Goal: Transaction & Acquisition: Obtain resource

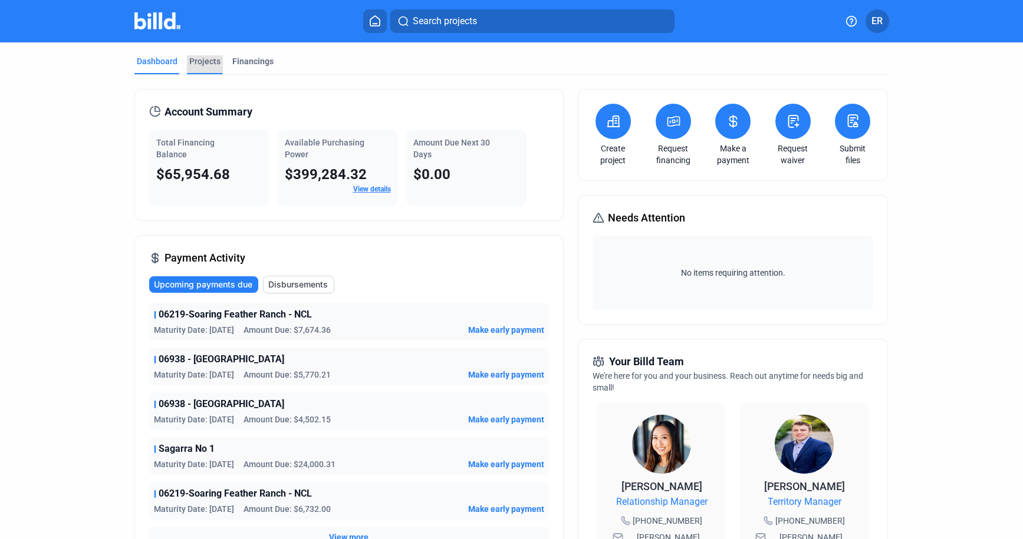
click at [190, 61] on div "Projects" at bounding box center [204, 61] width 31 height 12
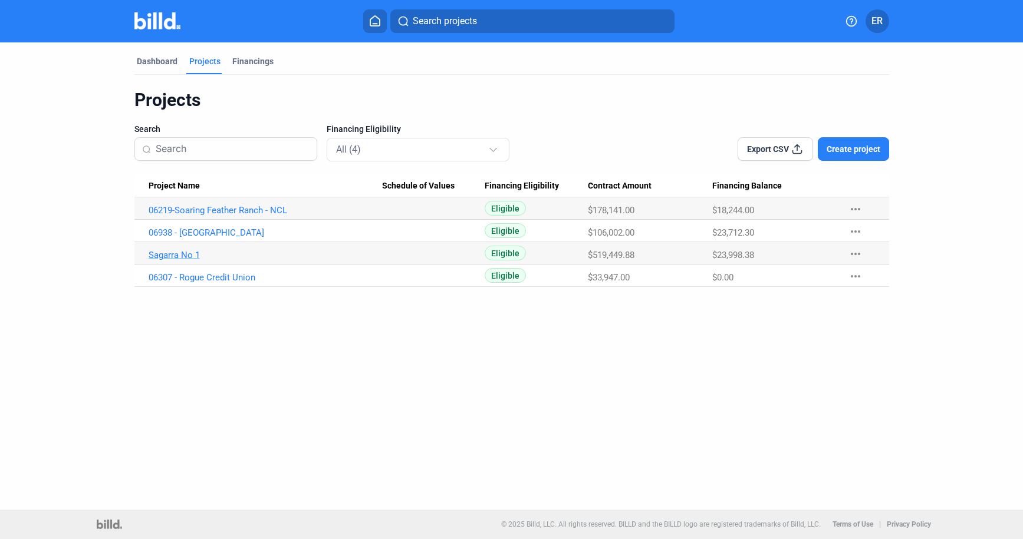
click at [186, 256] on link "Sagarra No 1" at bounding box center [265, 255] width 233 height 11
drag, startPoint x: 256, startPoint y: 209, endPoint x: 228, endPoint y: 214, distance: 28.2
click at [255, 209] on link "06219-Soaring Feather Ranch - NCL" at bounding box center [265, 210] width 233 height 11
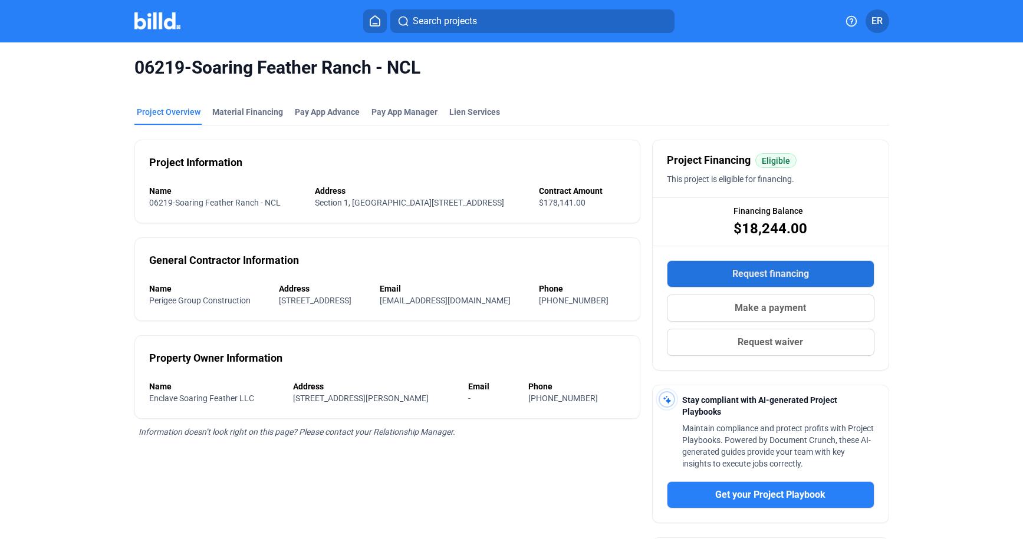
click at [781, 272] on span "Request financing" at bounding box center [770, 274] width 77 height 14
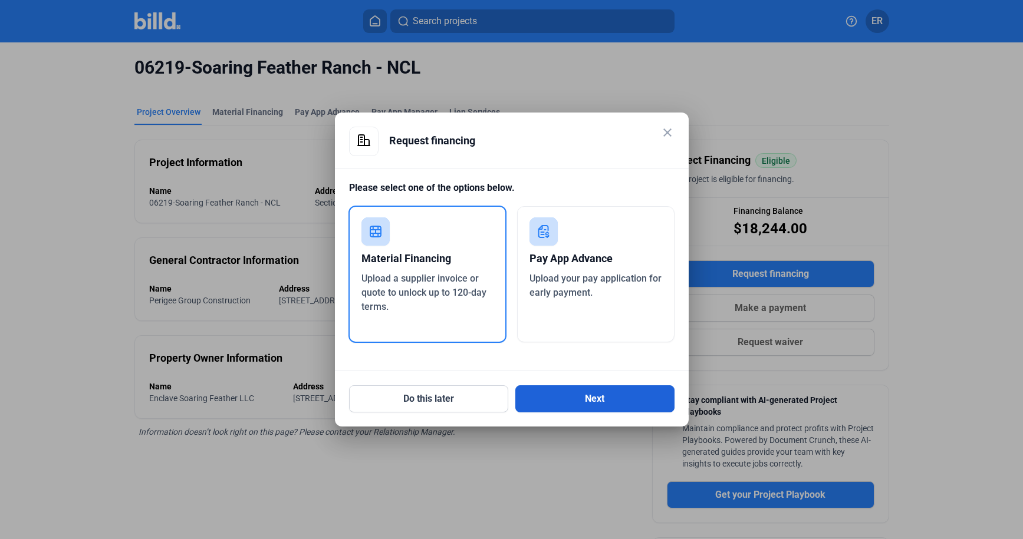
click at [634, 404] on button "Next" at bounding box center [594, 399] width 159 height 27
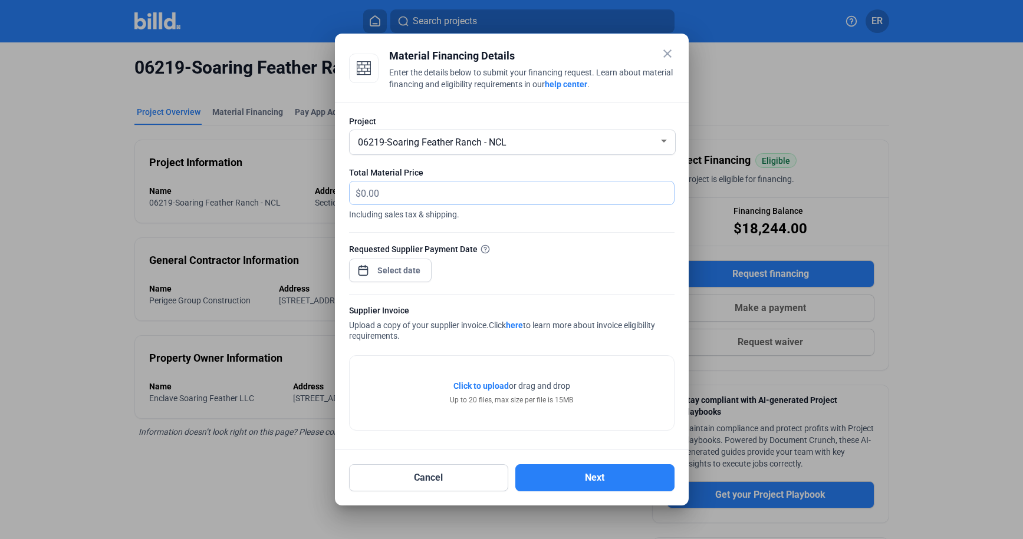
click at [413, 193] on input "text" at bounding box center [510, 193] width 299 height 23
type input "3,792"
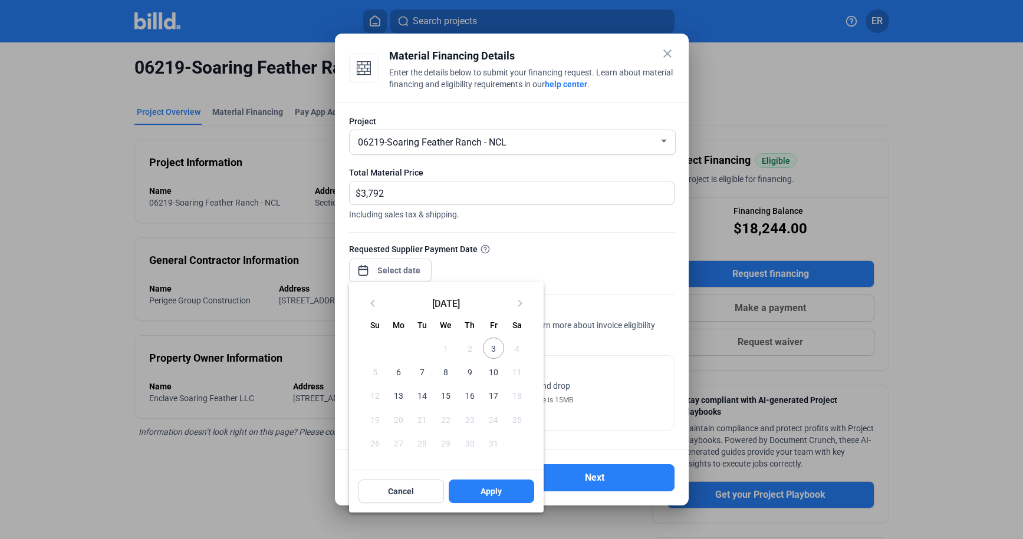
click at [406, 276] on div "close Material Financing Details Enter the details below to submit your financi…" at bounding box center [511, 269] width 1023 height 539
click at [401, 373] on span "6" at bounding box center [398, 371] width 21 height 21
click at [508, 494] on button "Apply" at bounding box center [491, 492] width 85 height 24
type input "[DATE]"
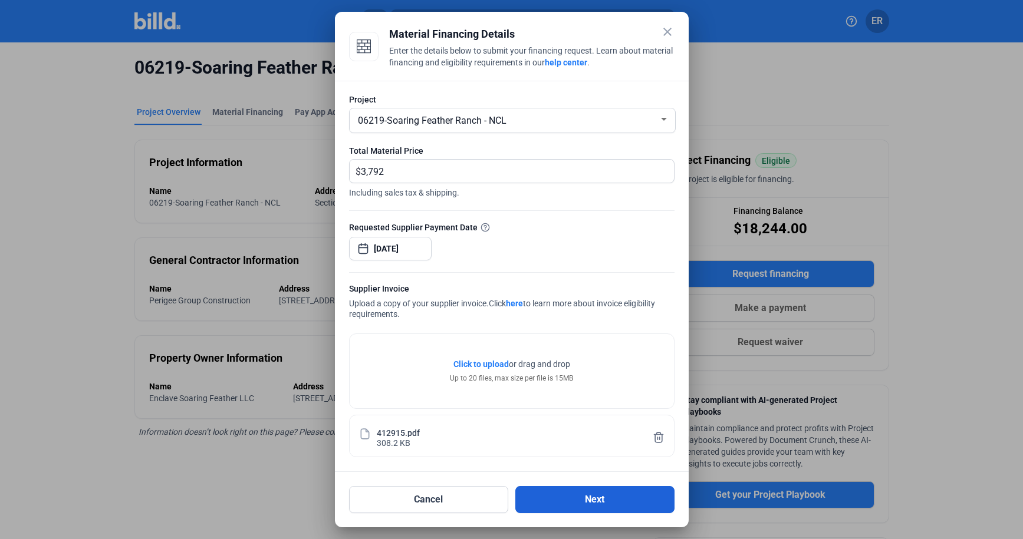
click at [581, 504] on button "Next" at bounding box center [594, 499] width 159 height 27
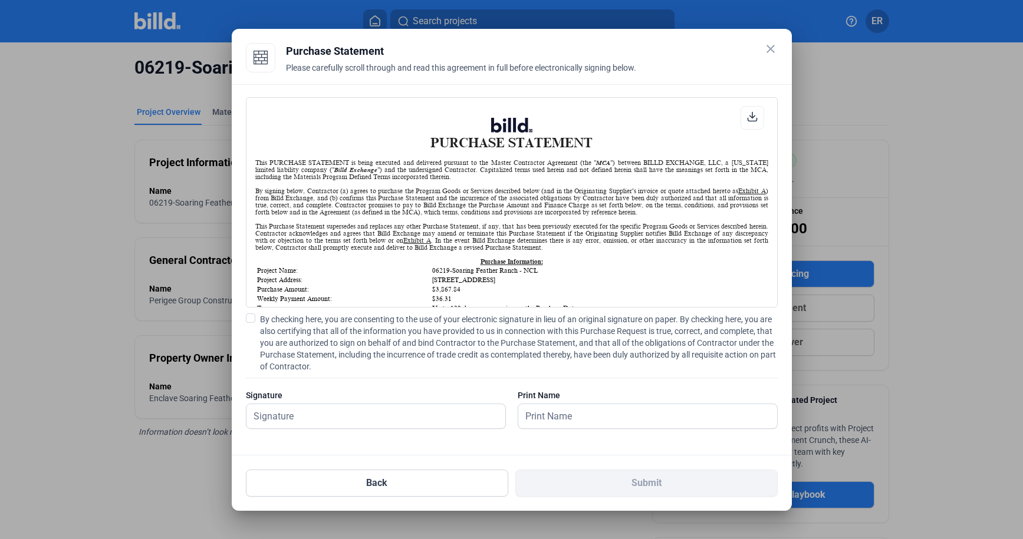
scroll to position [1, 0]
click at [254, 317] on span at bounding box center [250, 318] width 9 height 9
click at [0, 0] on input "By checking here, you are consenting to the use of your electronic signature in…" at bounding box center [0, 0] width 0 height 0
click at [753, 116] on icon at bounding box center [752, 116] width 11 height 11
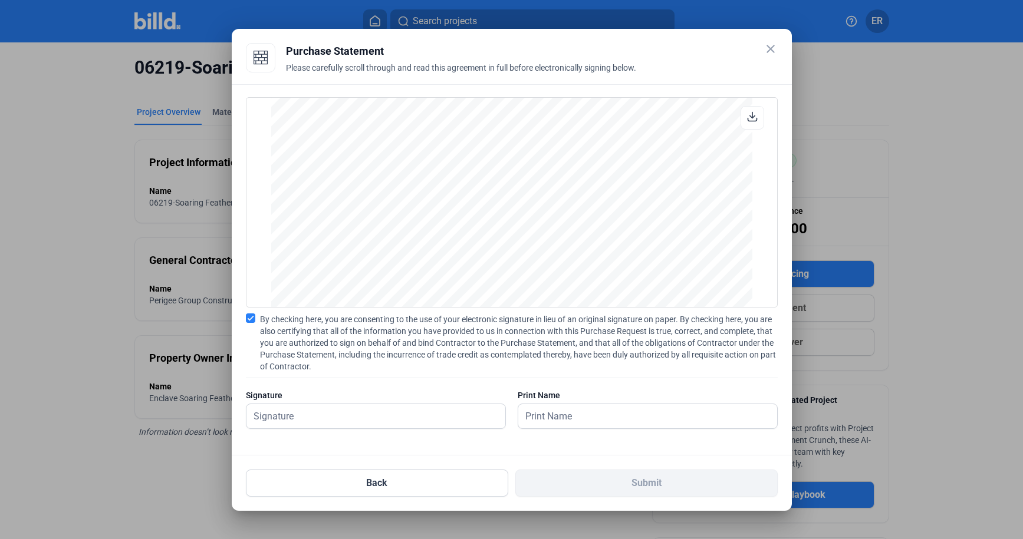
scroll to position [975, 0]
click at [352, 418] on input "text" at bounding box center [375, 416] width 259 height 24
type input "[PERSON_NAME]"
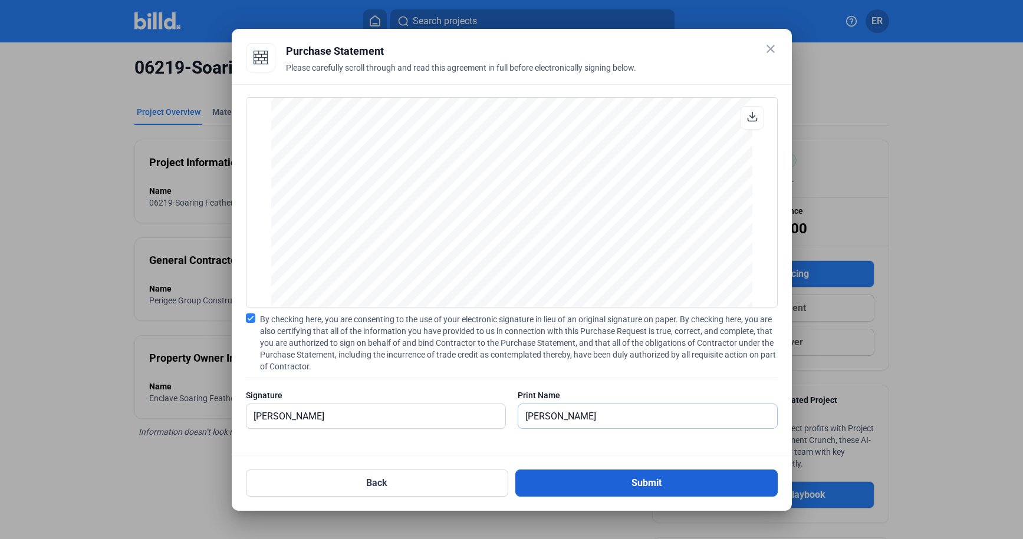
scroll to position [0, 0]
type input "[PERSON_NAME]"
click at [621, 483] on button "Submit" at bounding box center [646, 483] width 262 height 27
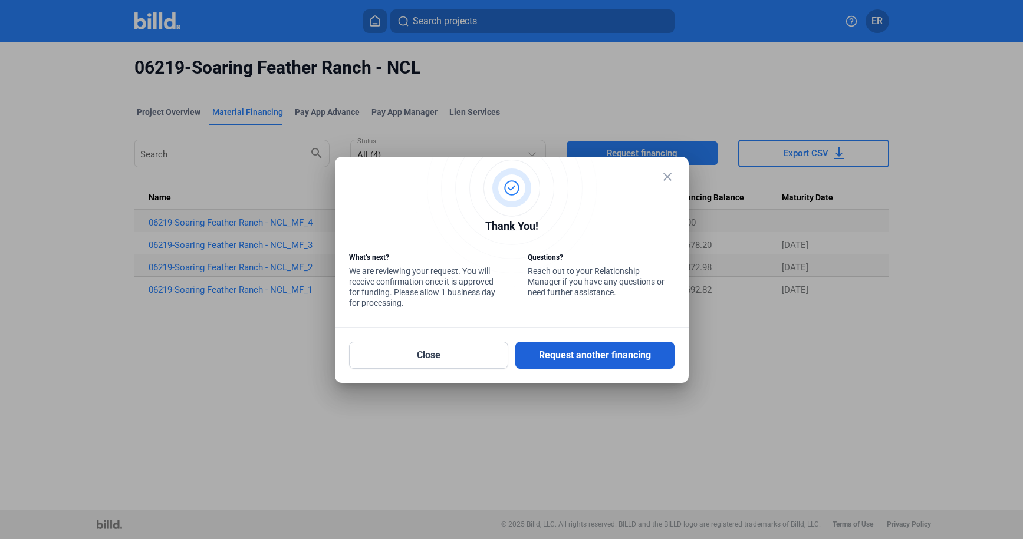
click at [572, 356] on button "Request another financing" at bounding box center [594, 355] width 159 height 27
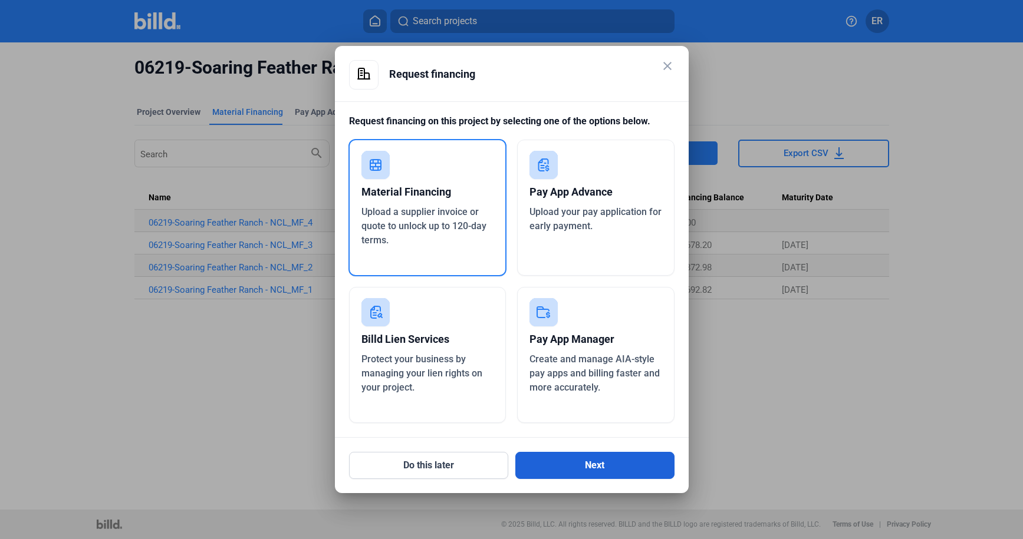
click at [584, 464] on button "Next" at bounding box center [594, 465] width 159 height 27
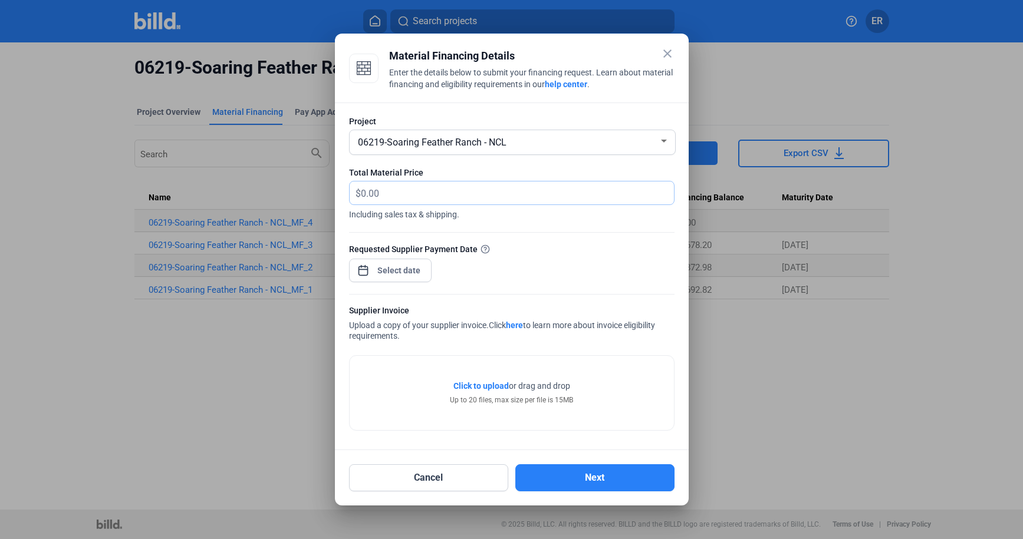
click at [410, 196] on input "text" at bounding box center [510, 193] width 299 height 23
type input "3,372.80"
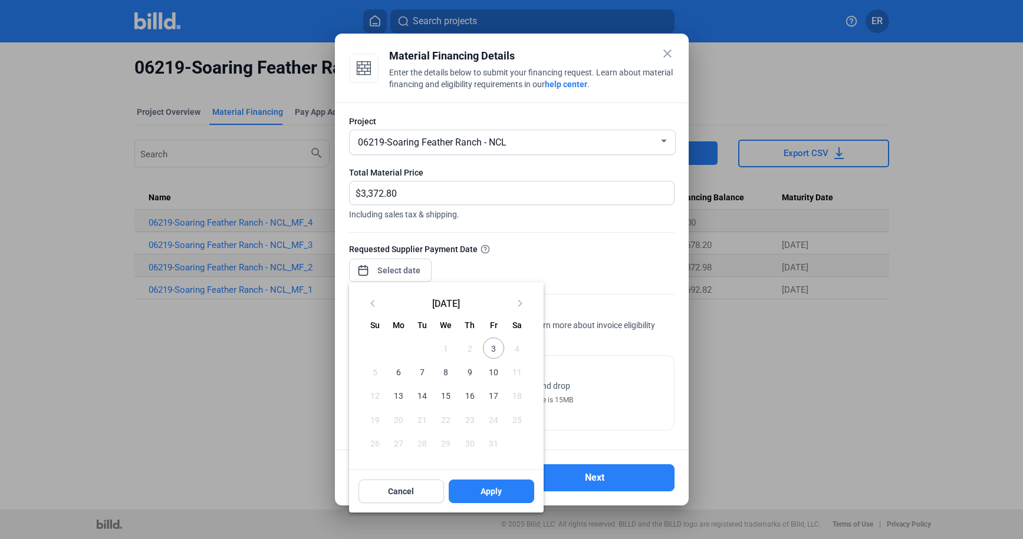
click at [400, 269] on div "close Material Financing Details Enter the details below to submit your financi…" at bounding box center [511, 269] width 1023 height 539
click at [396, 375] on span "6" at bounding box center [398, 371] width 21 height 21
click at [497, 498] on button "Apply" at bounding box center [491, 492] width 85 height 24
type input "[DATE]"
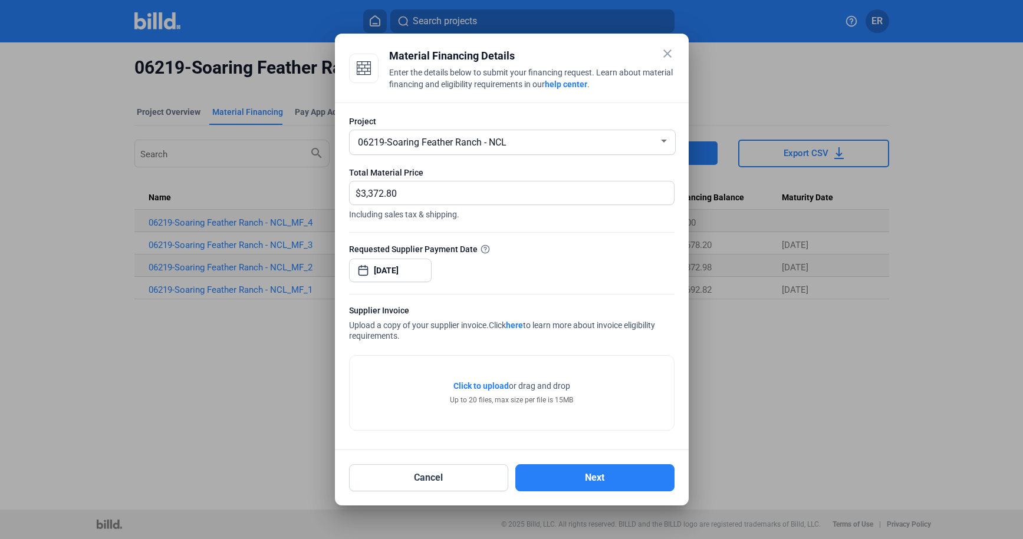
drag, startPoint x: 460, startPoint y: 407, endPoint x: 434, endPoint y: 434, distance: 37.9
click at [460, 407] on div "Click to upload Tap to upload or drag and drop Up to 20 files, max size per fil…" at bounding box center [512, 393] width 324 height 74
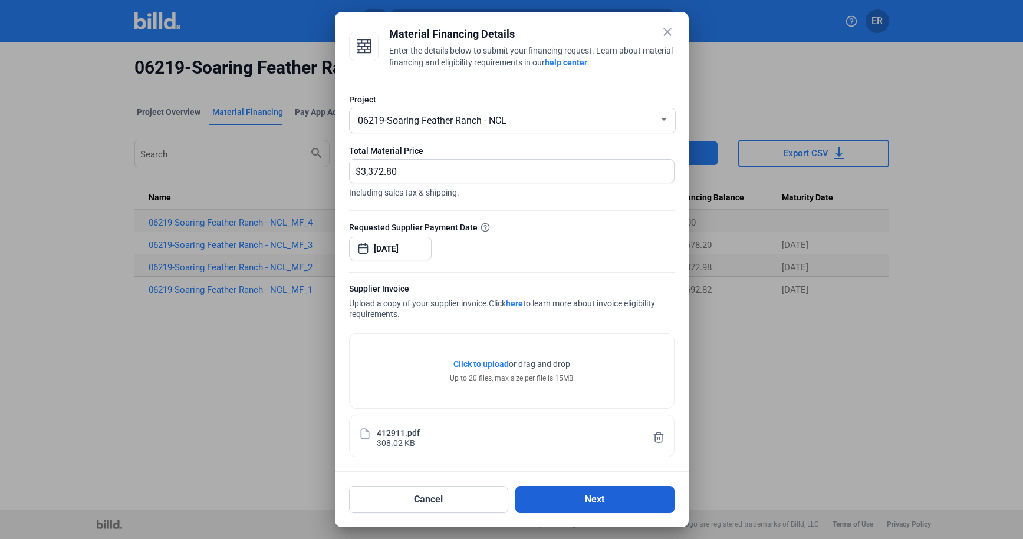
click at [599, 500] on button "Next" at bounding box center [594, 499] width 159 height 27
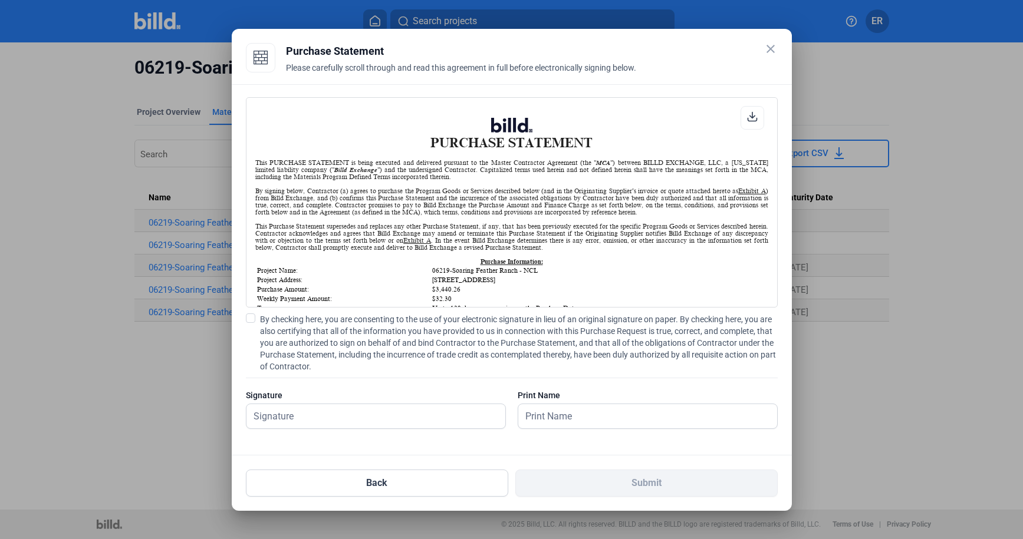
scroll to position [1, 0]
click at [753, 123] on download-v2-icon at bounding box center [752, 117] width 11 height 13
click at [257, 319] on label "By checking here, you are consenting to the use of your electronic signature in…" at bounding box center [512, 343] width 532 height 59
click at [0, 0] on input "By checking here, you are consenting to the use of your electronic signature in…" at bounding box center [0, 0] width 0 height 0
click at [291, 423] on input "text" at bounding box center [369, 416] width 246 height 24
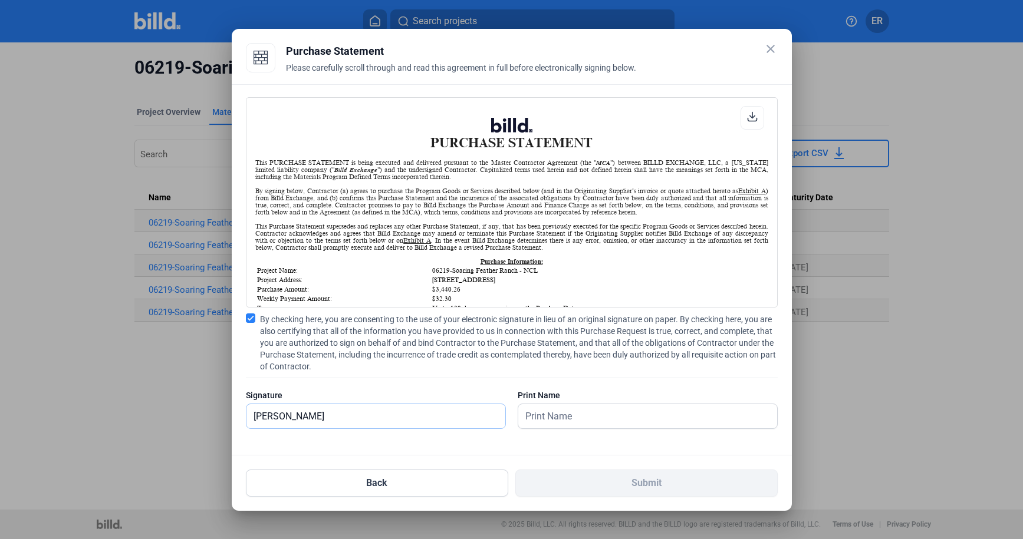
type input "[PERSON_NAME]"
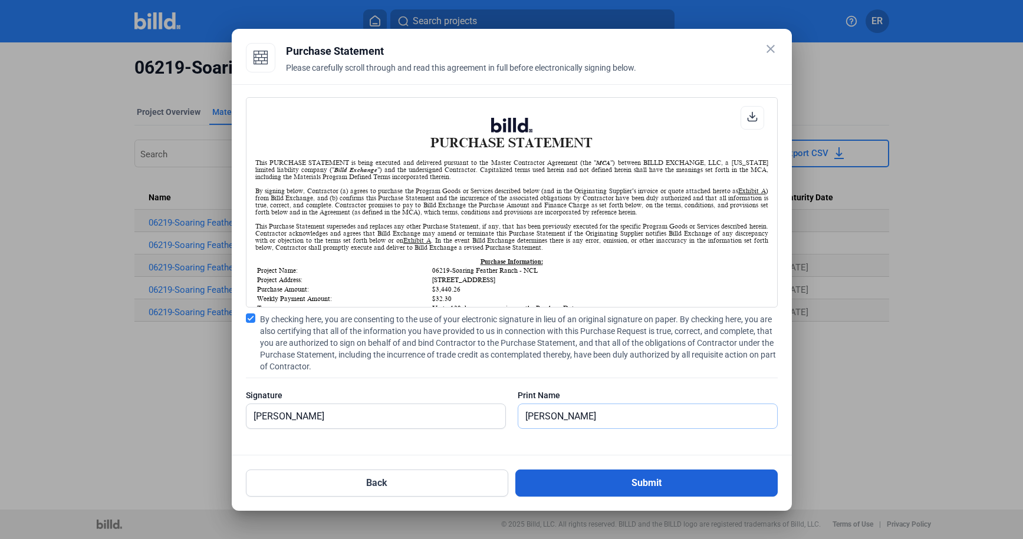
type input "[PERSON_NAME]"
click at [586, 478] on button "Submit" at bounding box center [646, 483] width 262 height 27
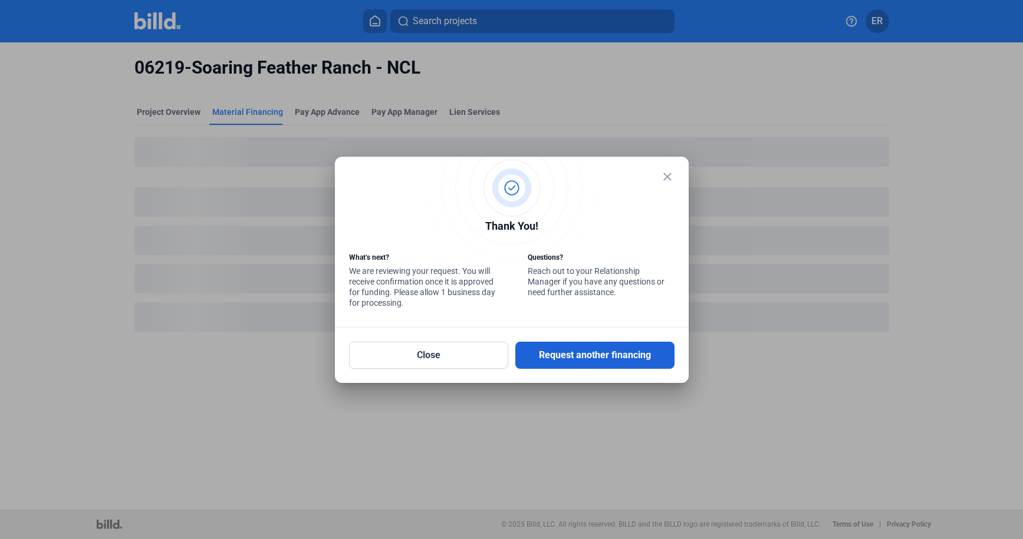
click at [598, 360] on button "Request another financing" at bounding box center [594, 355] width 159 height 27
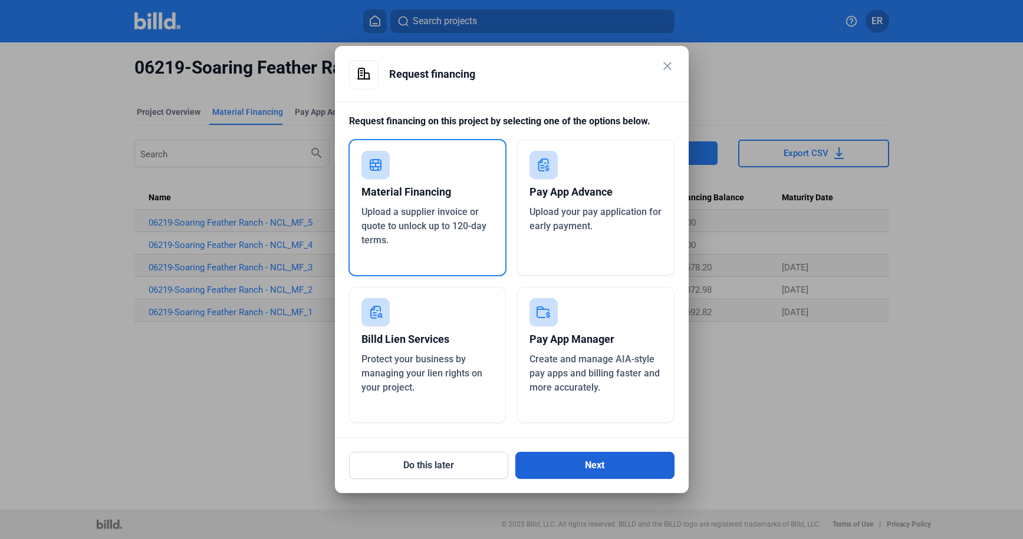
click at [625, 469] on button "Next" at bounding box center [594, 465] width 159 height 27
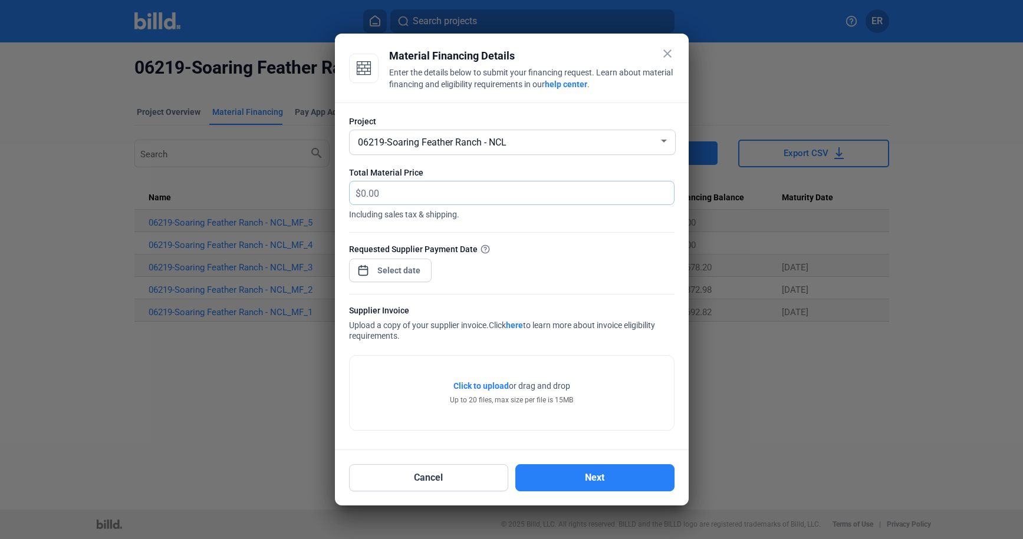
click at [421, 195] on input "text" at bounding box center [517, 193] width 313 height 23
type input "3,424.96"
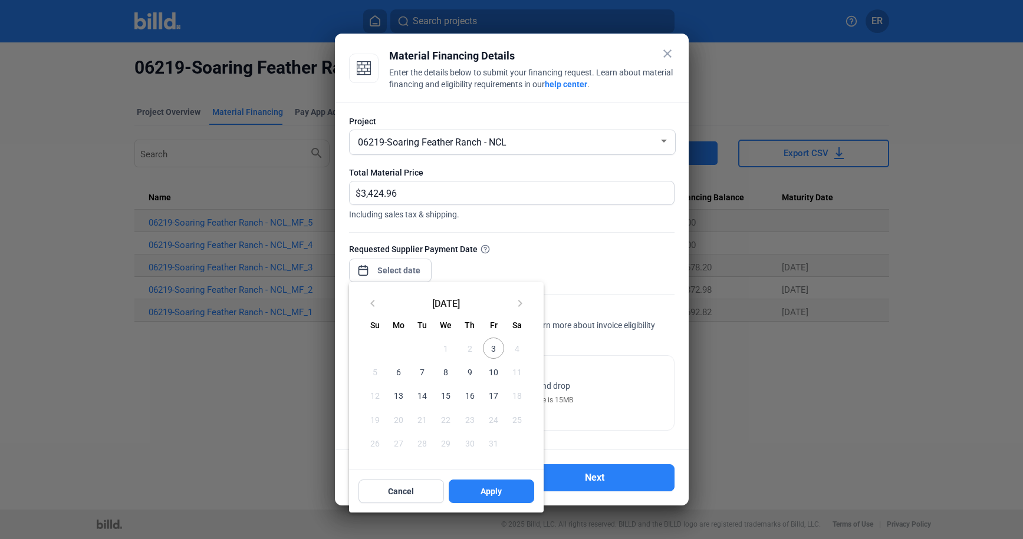
click at [416, 274] on div "close Material Financing Details Enter the details below to submit your financi…" at bounding box center [511, 269] width 1023 height 539
click at [399, 374] on span "6" at bounding box center [398, 371] width 21 height 21
click at [498, 492] on span "Apply" at bounding box center [490, 492] width 21 height 12
type input "[DATE]"
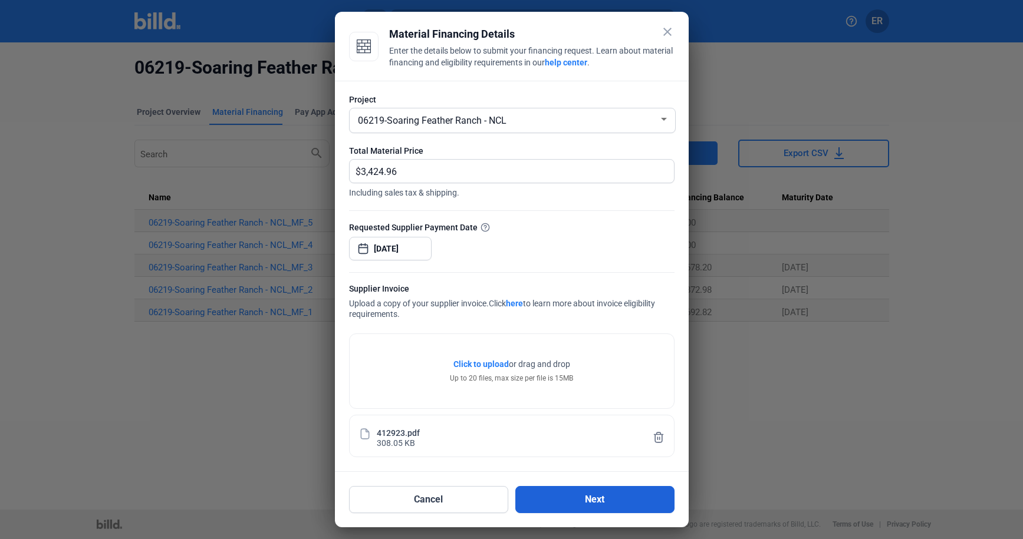
click at [611, 505] on button "Next" at bounding box center [594, 499] width 159 height 27
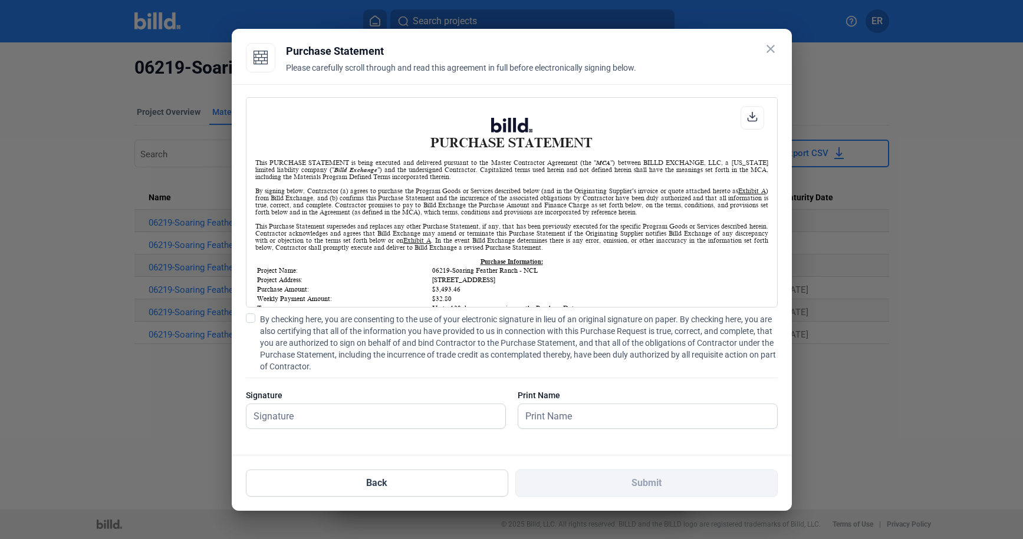
scroll to position [1, 0]
drag, startPoint x: 255, startPoint y: 318, endPoint x: 260, endPoint y: 352, distance: 34.6
click at [255, 318] on span at bounding box center [250, 318] width 9 height 9
click at [0, 0] on input "By checking here, you are consenting to the use of your electronic signature in…" at bounding box center [0, 0] width 0 height 0
click at [295, 421] on input "text" at bounding box center [375, 416] width 259 height 24
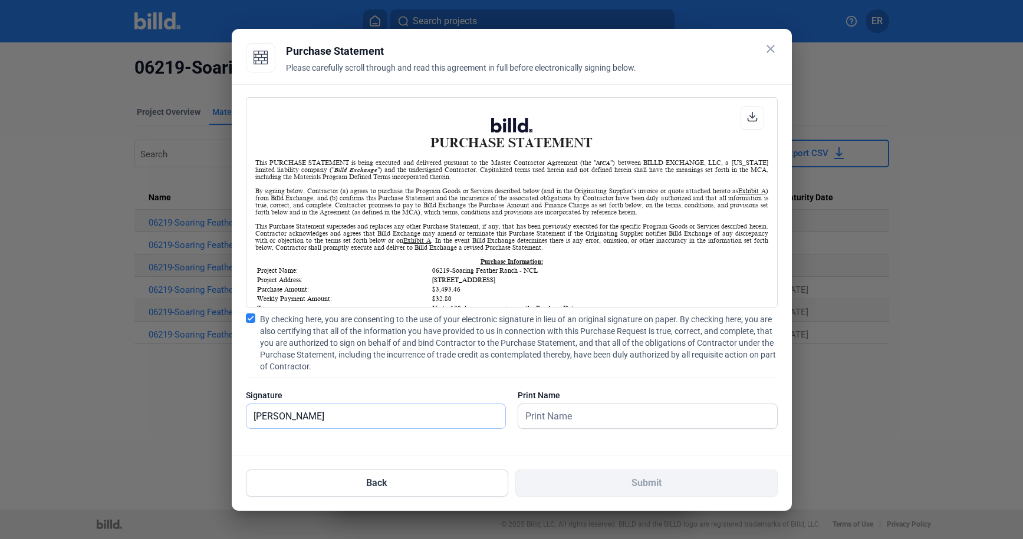
type input "[PERSON_NAME]"
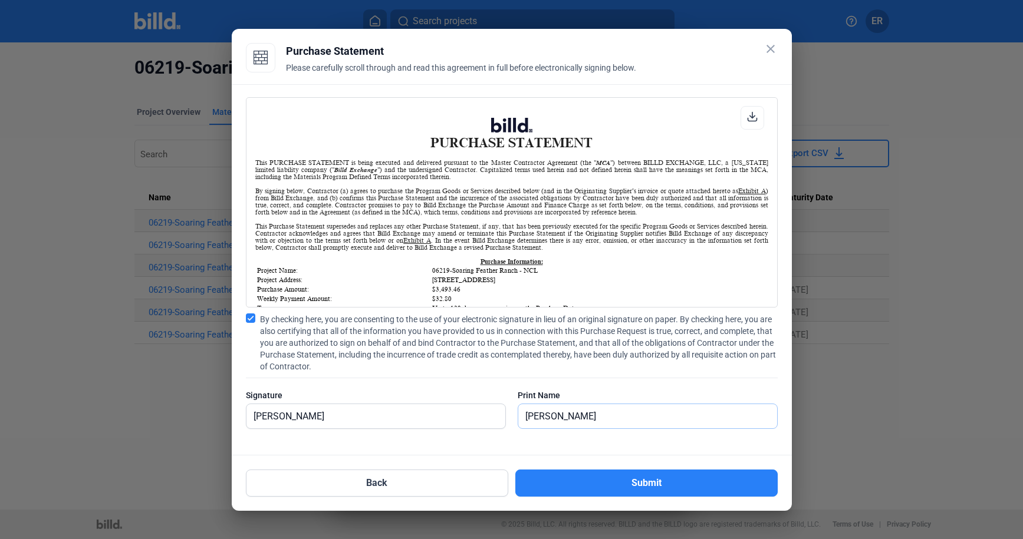
type input "[PERSON_NAME]"
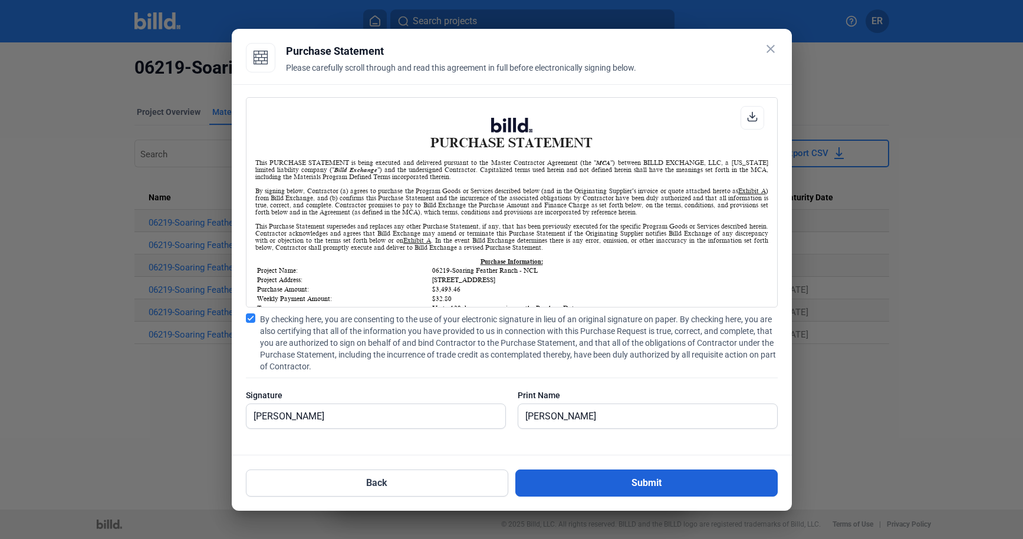
click at [589, 487] on button "Submit" at bounding box center [646, 483] width 262 height 27
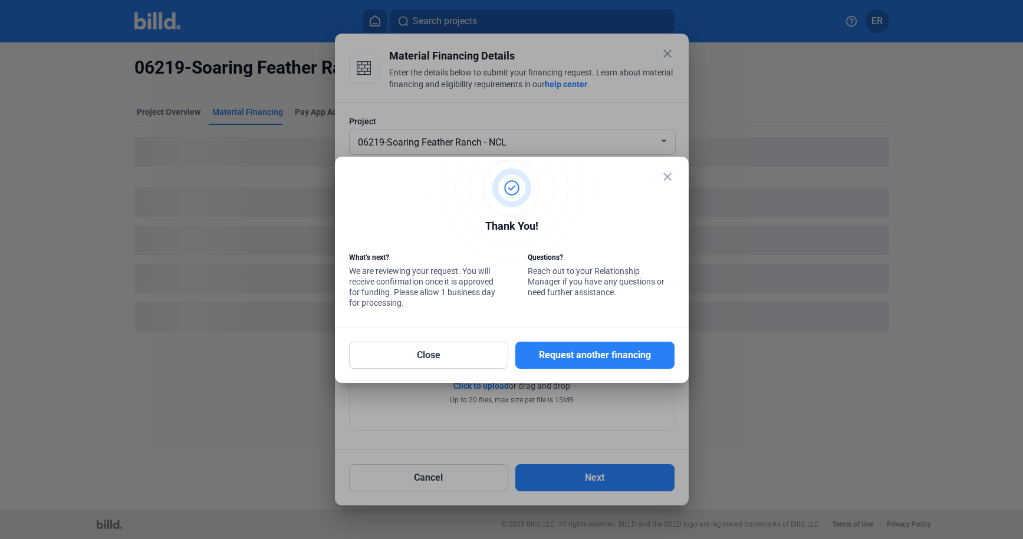
scroll to position [1, 0]
click at [444, 309] on div "What’s next? We are reviewing your request. You will receive confirmation once …" at bounding box center [422, 281] width 146 height 59
click at [441, 351] on button "Close" at bounding box center [428, 355] width 159 height 27
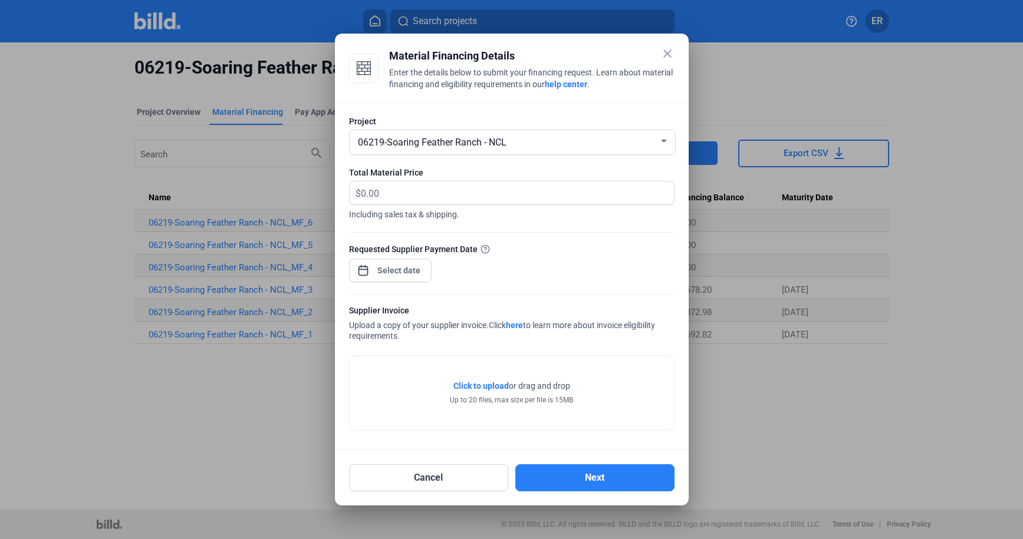
click at [667, 51] on mat-icon "close" at bounding box center [667, 54] width 14 height 14
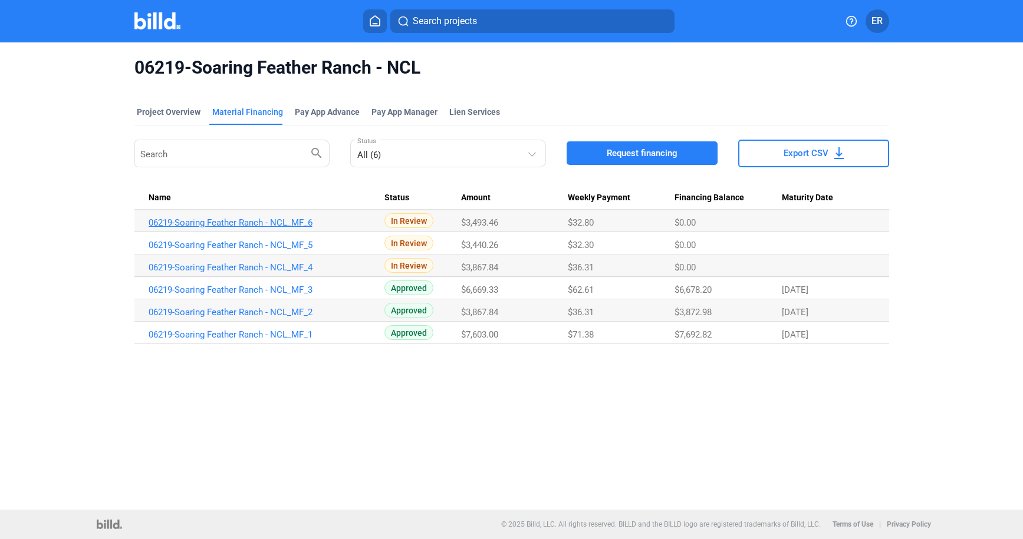
click at [292, 224] on link "06219-Soaring Feather Ranch - NCL_MF_6" at bounding box center [265, 223] width 233 height 11
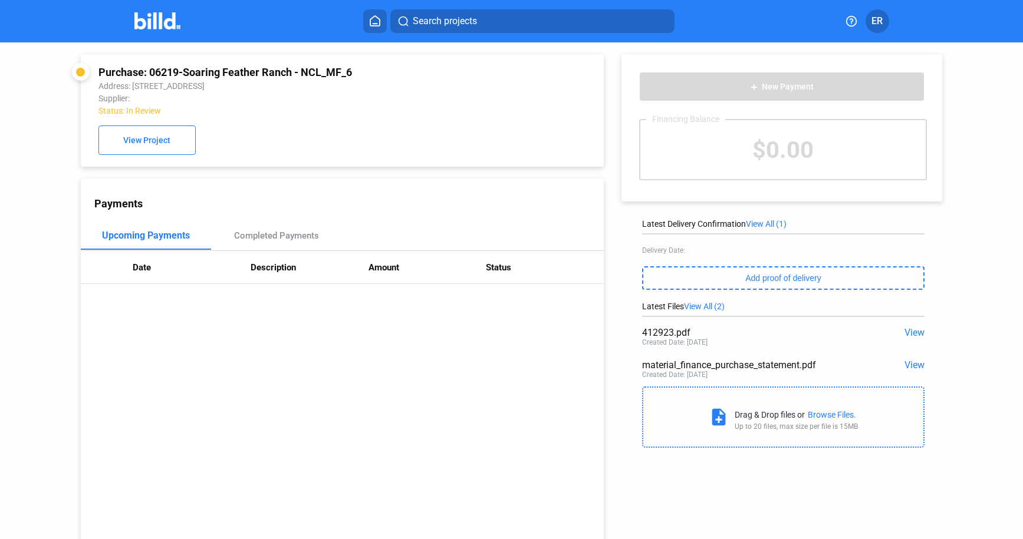
click at [880, 365] on span "View" at bounding box center [914, 365] width 20 height 11
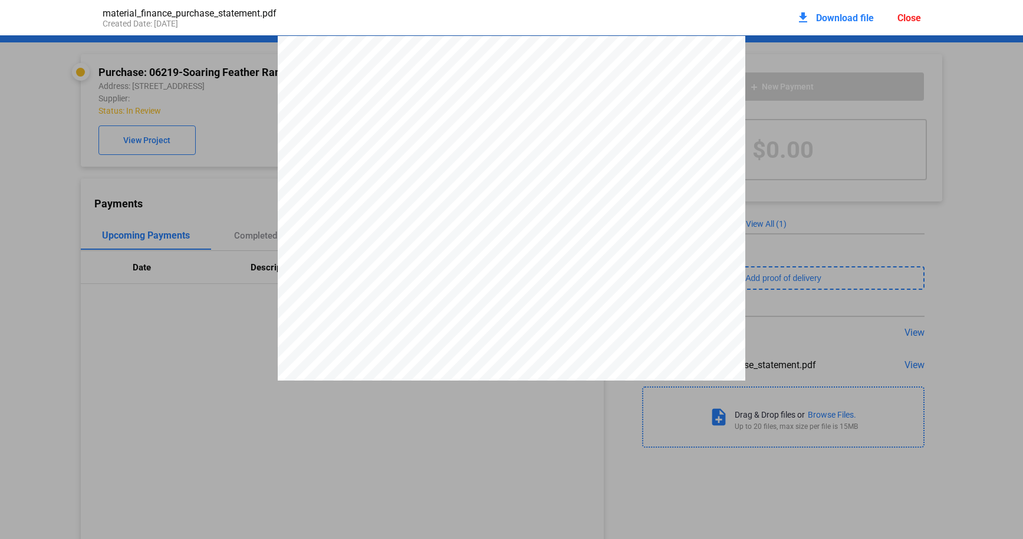
click at [327, 467] on div "material_finance_purchase_statement.pdf Created Date: [DATE] download Download …" at bounding box center [511, 269] width 1023 height 539
click at [880, 18] on div "Close" at bounding box center [909, 17] width 24 height 11
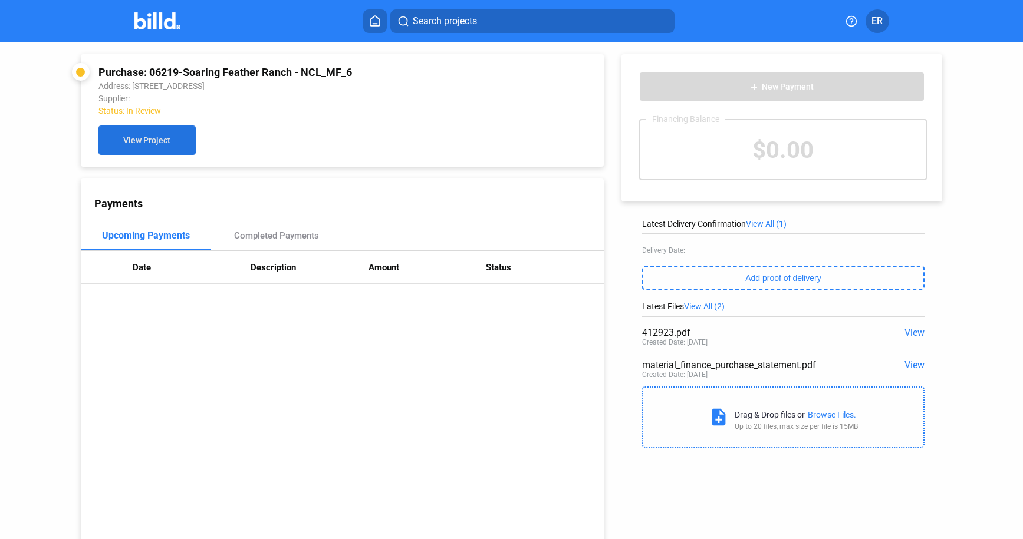
click at [128, 136] on span "View Project" at bounding box center [146, 140] width 47 height 9
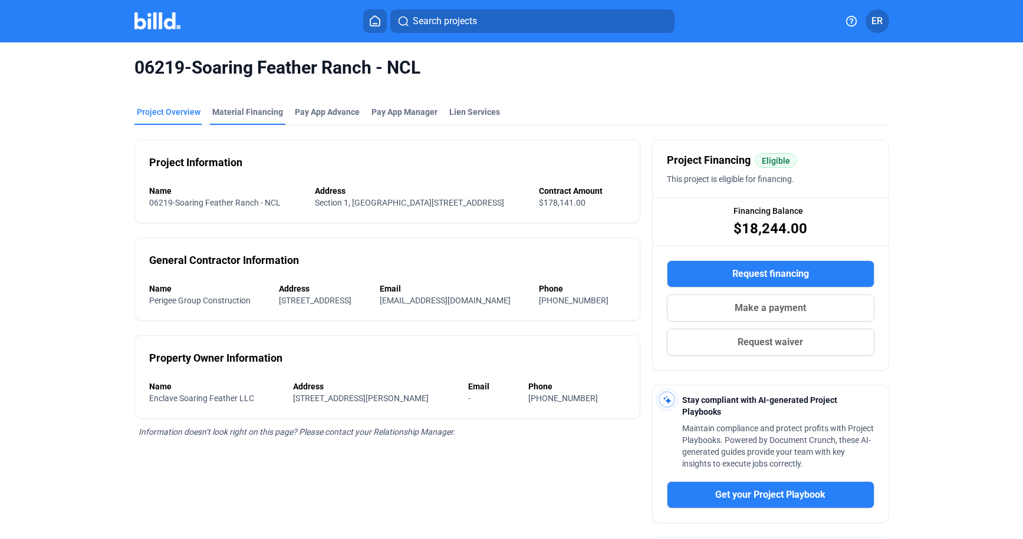
click at [232, 111] on div "Material Financing" at bounding box center [247, 112] width 71 height 12
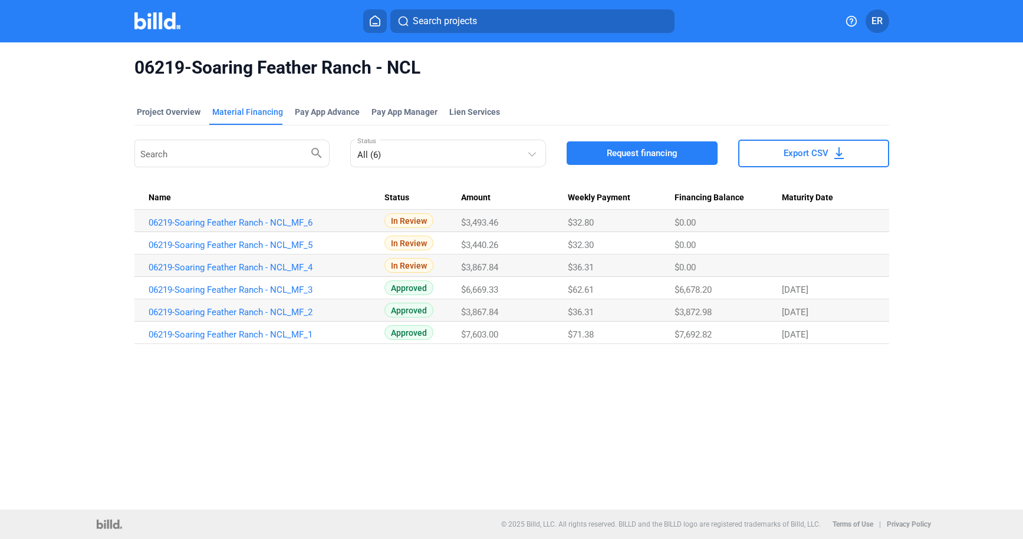
click at [756, 220] on div "$0.00" at bounding box center [727, 223] width 107 height 11
click at [293, 224] on link "06219-Soaring Feather Ranch - NCL_MF_6" at bounding box center [265, 223] width 233 height 11
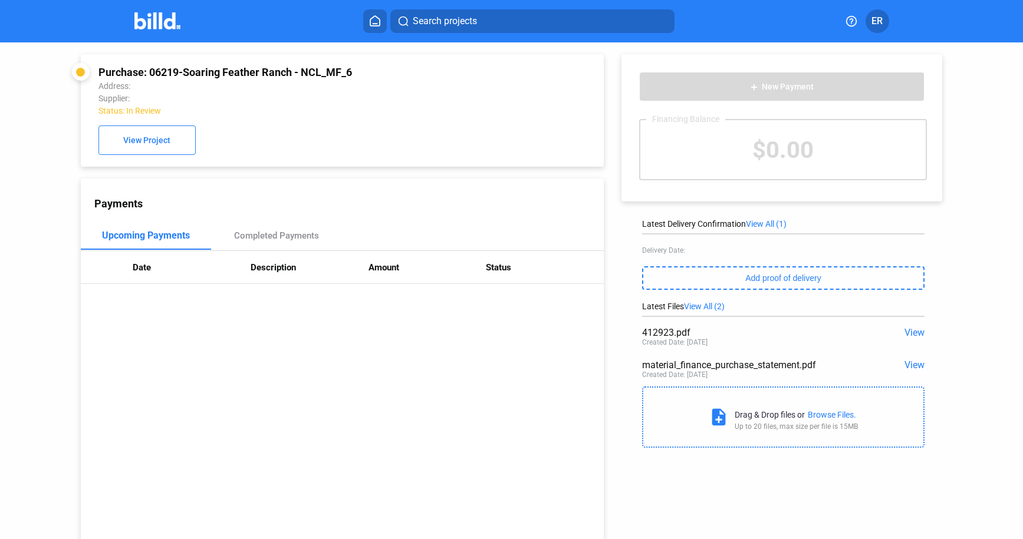
click at [788, 153] on div "$0.00" at bounding box center [783, 149] width 286 height 59
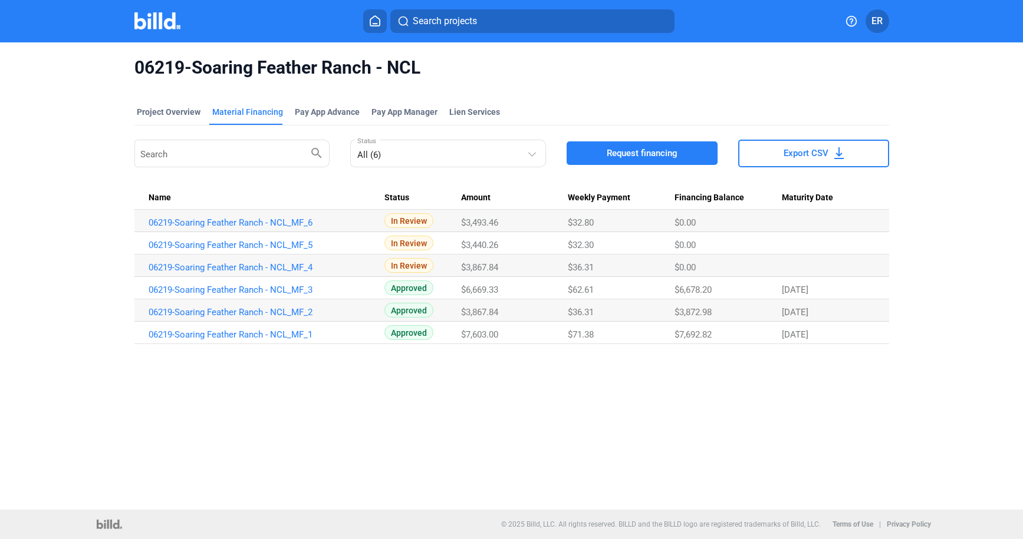
click at [650, 159] on button "Request financing" at bounding box center [641, 153] width 151 height 24
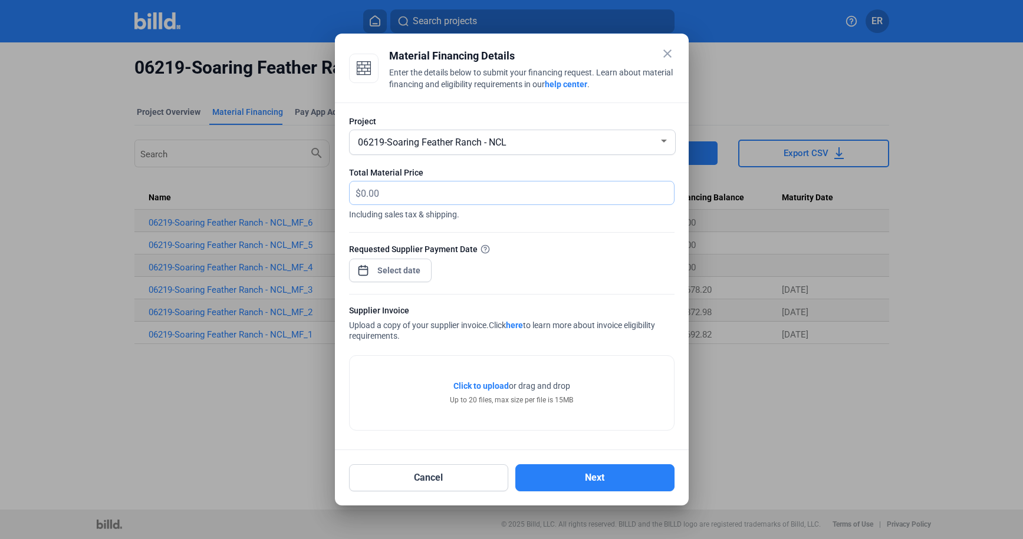
click at [421, 199] on input "text" at bounding box center [517, 193] width 313 height 23
type input "3,424.96"
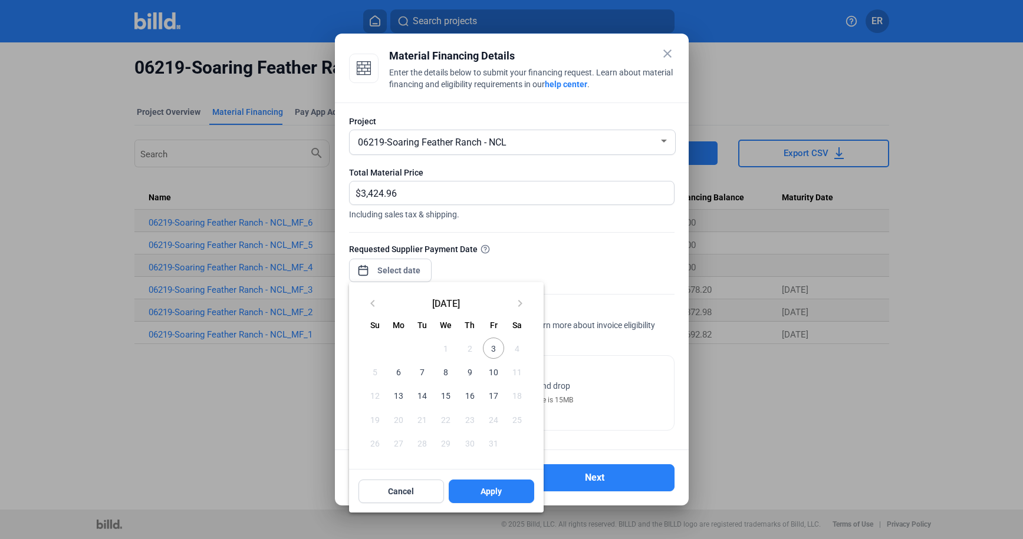
click at [397, 265] on div "close Material Financing Details Enter the details below to submit your financi…" at bounding box center [511, 269] width 1023 height 539
click at [399, 374] on span "6" at bounding box center [398, 371] width 21 height 21
click at [501, 491] on span "Apply" at bounding box center [490, 492] width 21 height 12
type input "[DATE]"
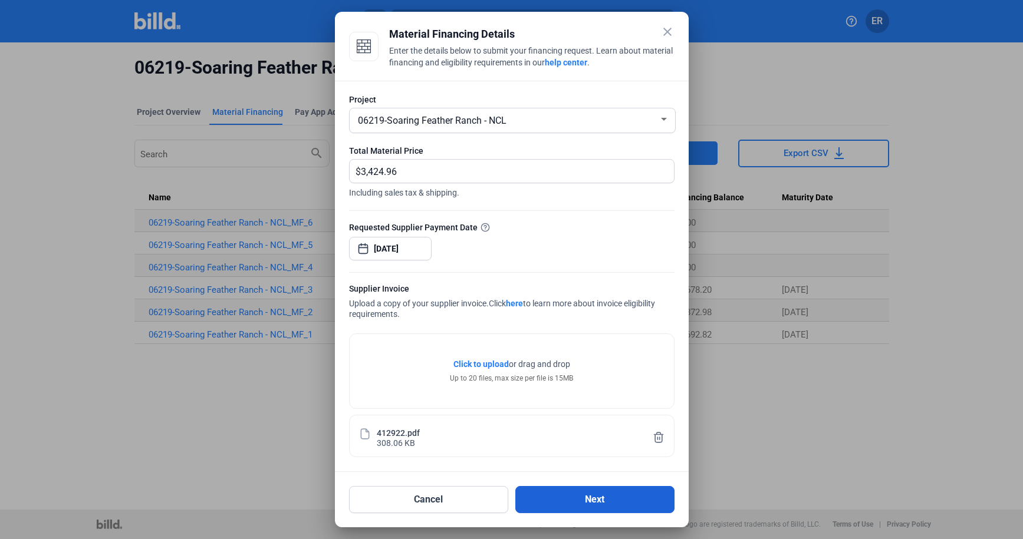
click at [565, 503] on button "Next" at bounding box center [594, 499] width 159 height 27
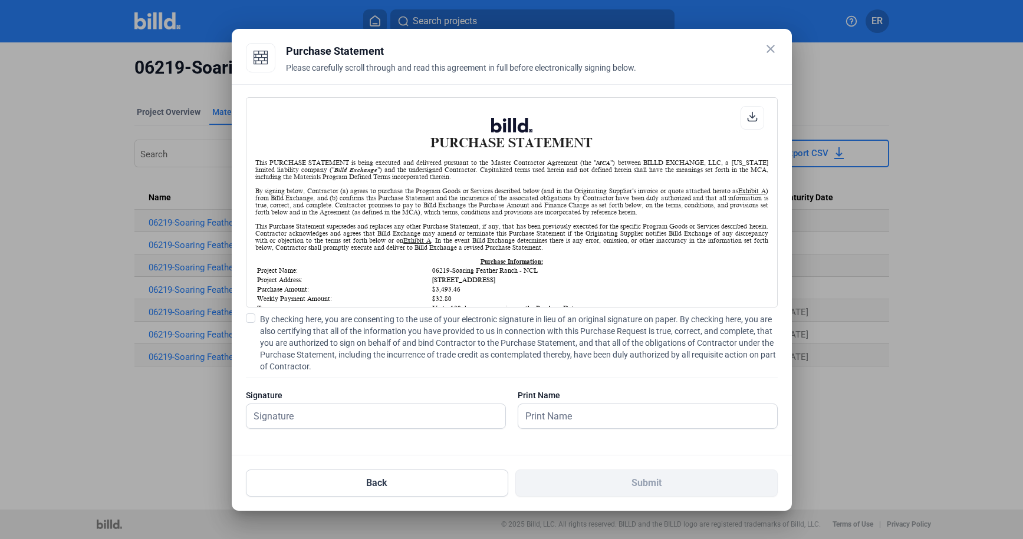
scroll to position [1, 0]
click at [750, 120] on icon at bounding box center [752, 116] width 11 height 11
click at [251, 317] on span at bounding box center [250, 318] width 9 height 9
click at [0, 0] on input "By checking here, you are consenting to the use of your electronic signature in…" at bounding box center [0, 0] width 0 height 0
click at [341, 418] on input "text" at bounding box center [369, 416] width 246 height 24
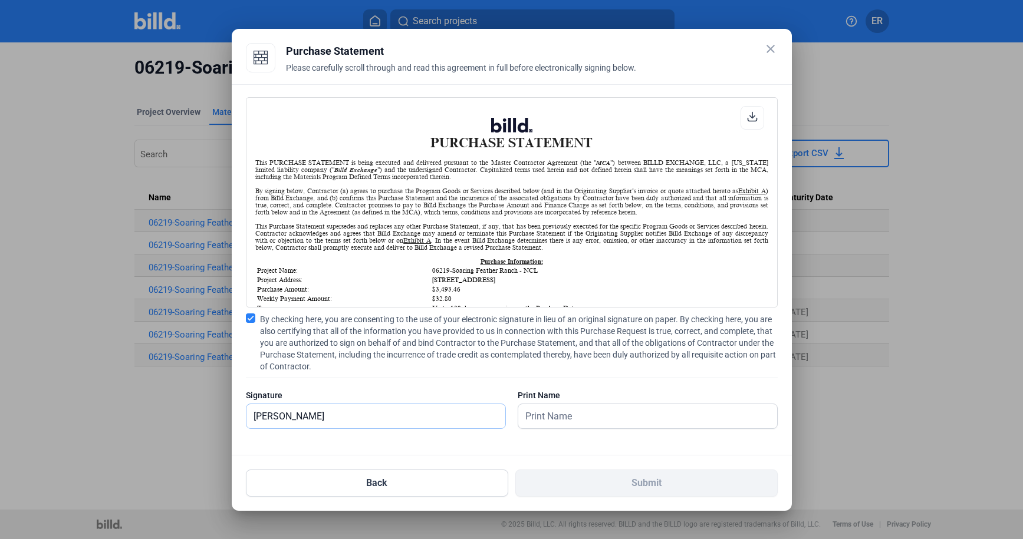
type input "[PERSON_NAME]"
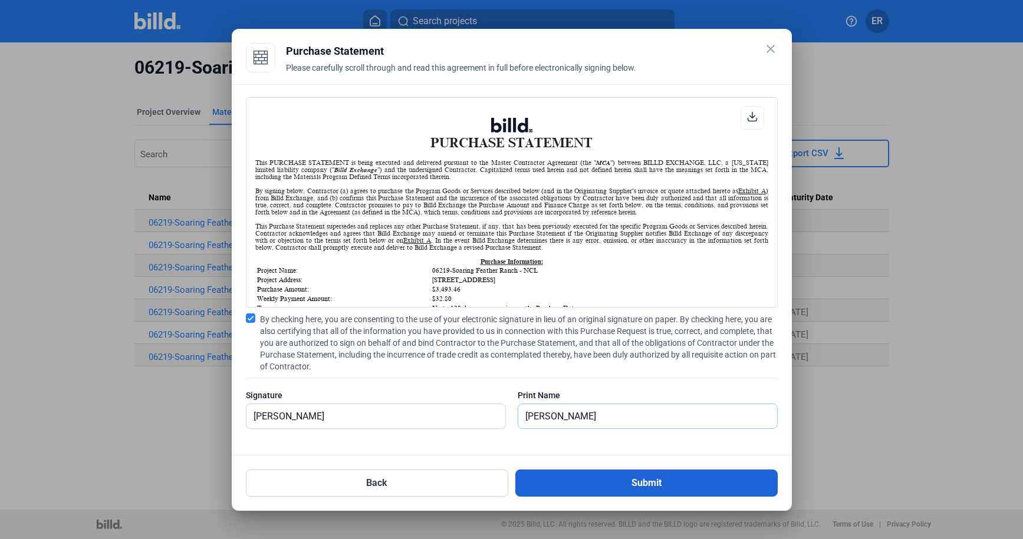
type input "[PERSON_NAME]"
click at [715, 482] on button "Submit" at bounding box center [646, 483] width 262 height 27
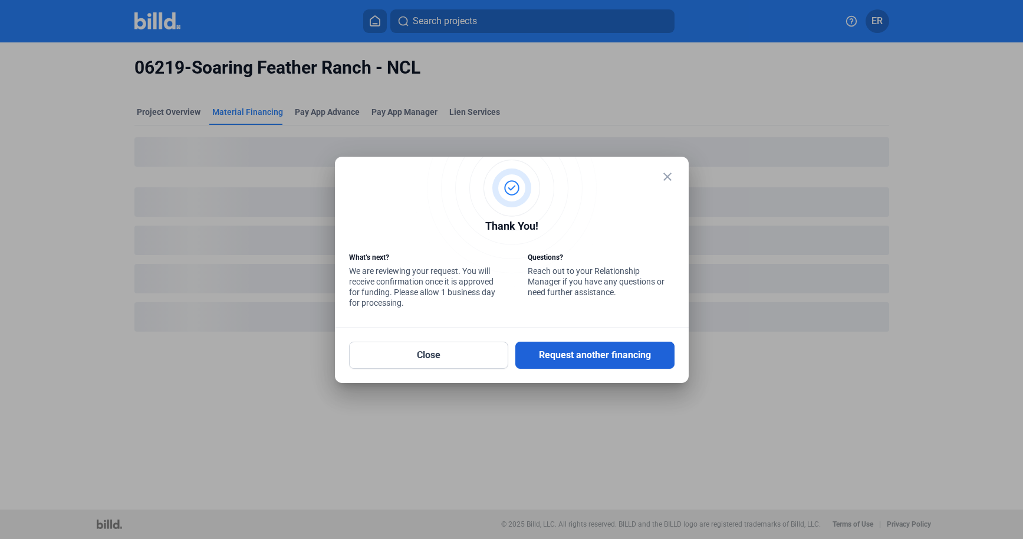
click at [562, 356] on button "Request another financing" at bounding box center [594, 355] width 159 height 27
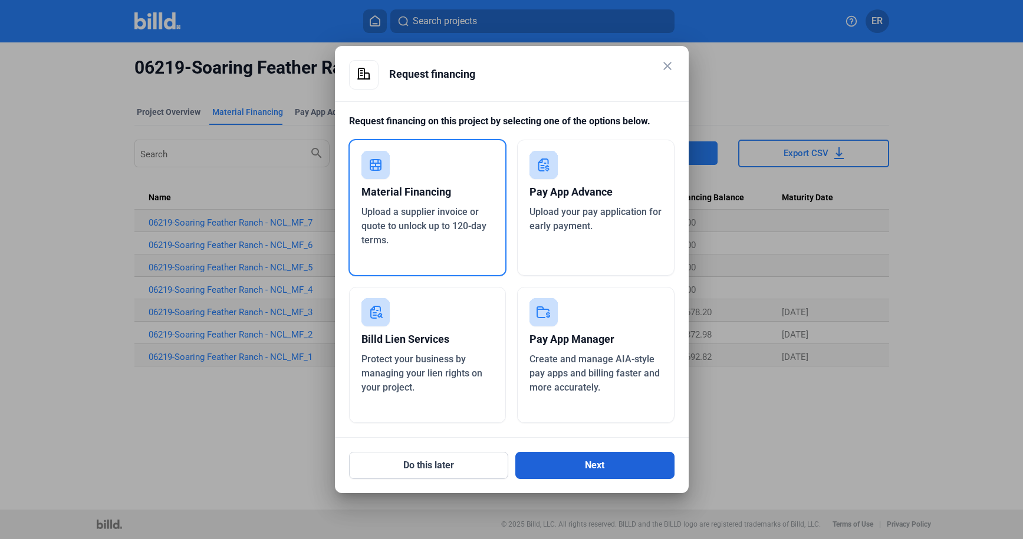
click at [591, 469] on button "Next" at bounding box center [594, 465] width 159 height 27
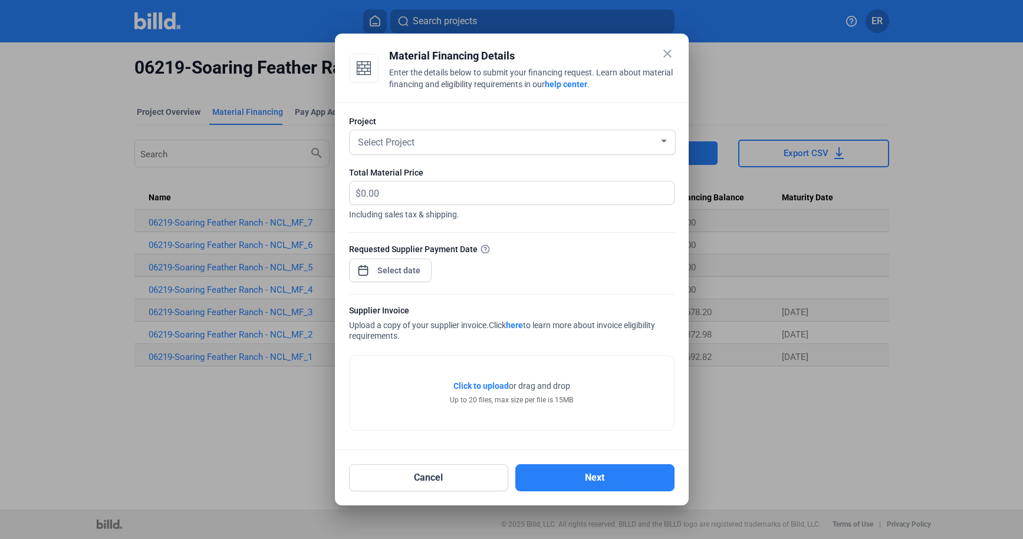
click at [442, 139] on div "Select Project" at bounding box center [506, 141] width 303 height 17
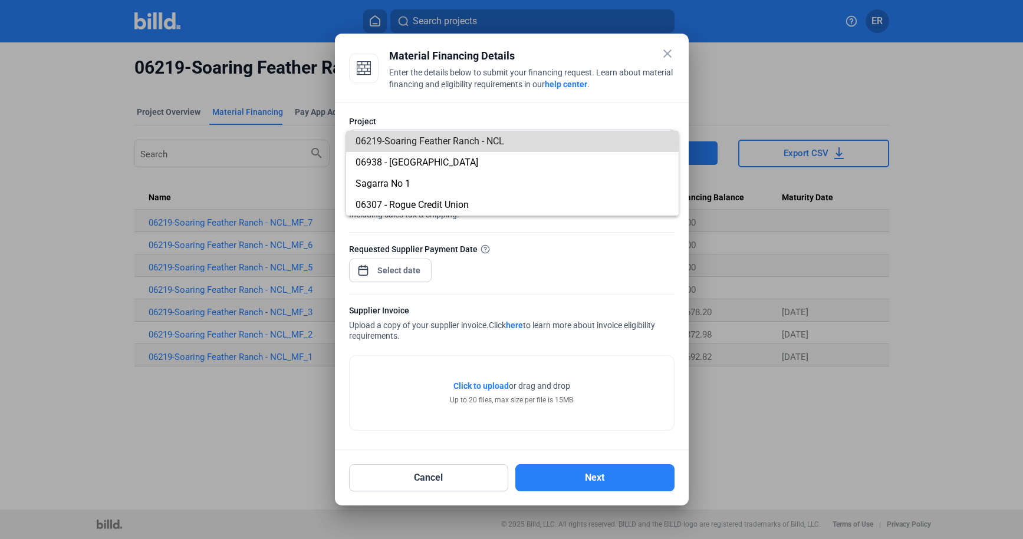
click at [439, 142] on span "06219-Soaring Feather Ranch - NCL" at bounding box center [429, 141] width 149 height 11
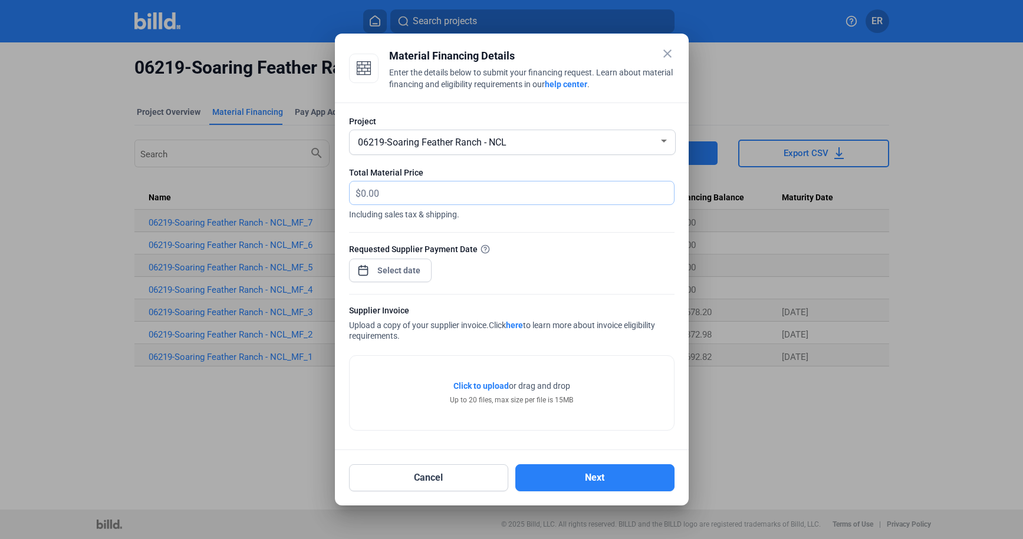
click at [400, 193] on input "text" at bounding box center [510, 193] width 299 height 23
type input "467.04"
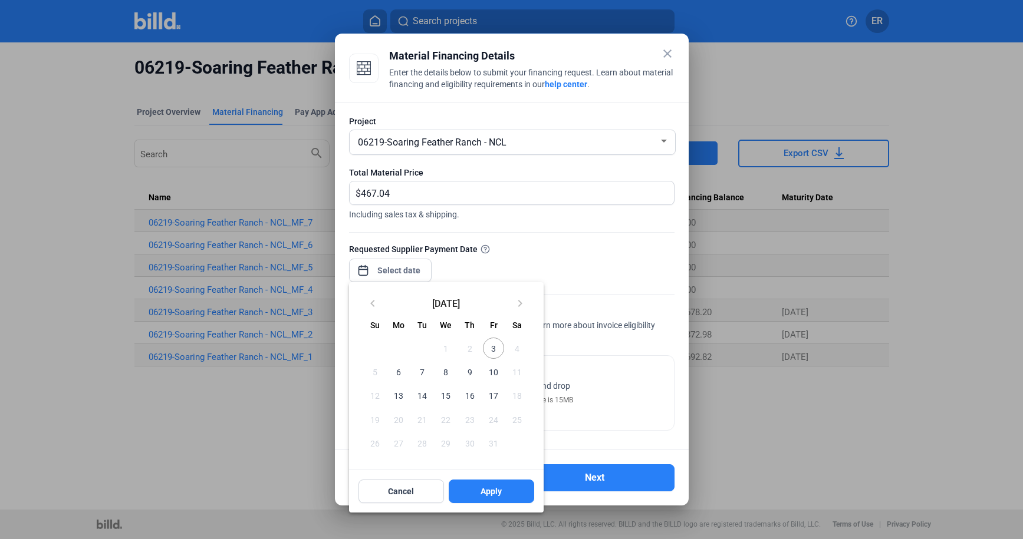
click at [400, 270] on div "close Material Financing Details Enter the details below to submit your financi…" at bounding box center [511, 269] width 1023 height 539
click at [400, 375] on span "6" at bounding box center [398, 371] width 21 height 21
click at [498, 494] on span "Apply" at bounding box center [490, 492] width 21 height 12
type input "[DATE]"
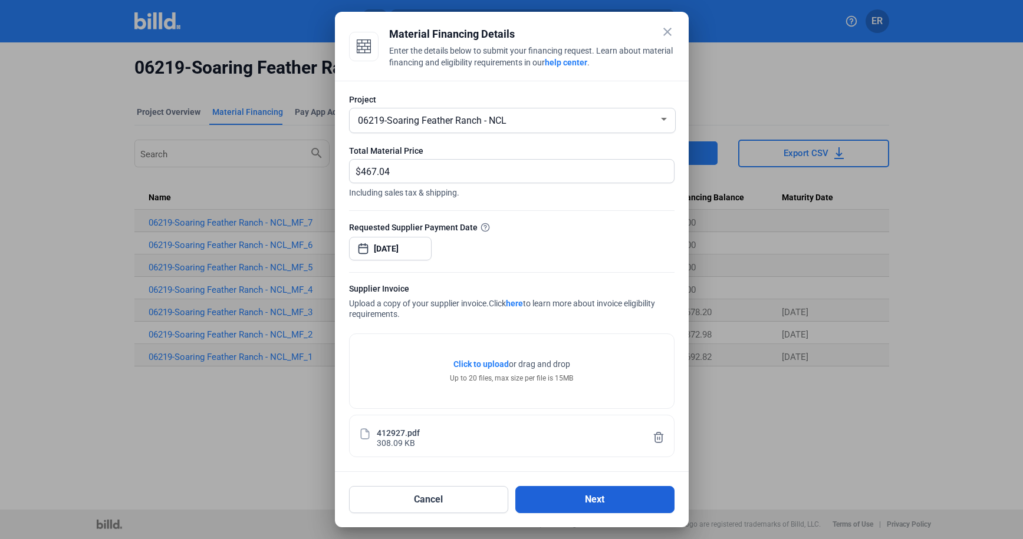
click at [584, 502] on button "Next" at bounding box center [594, 499] width 159 height 27
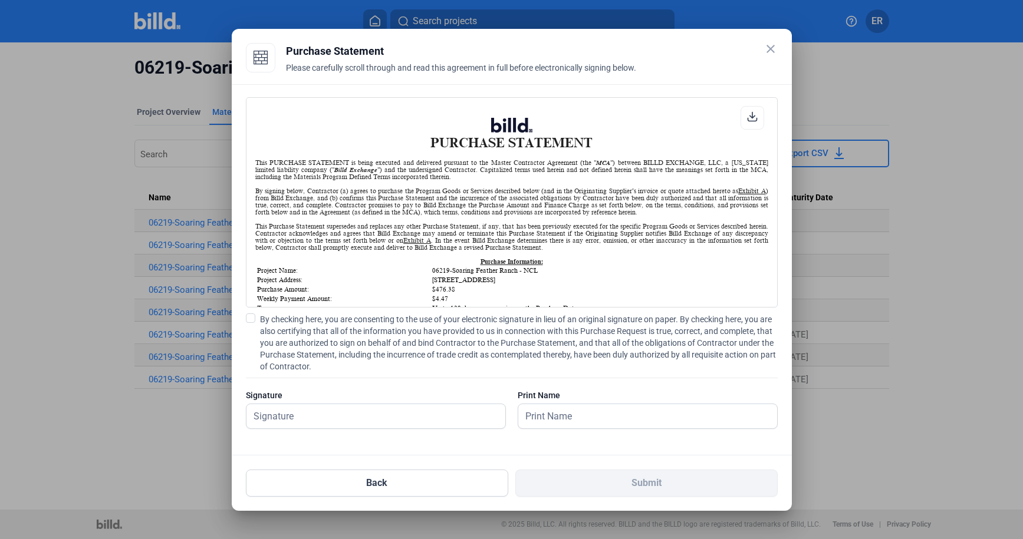
scroll to position [1, 0]
click at [750, 117] on icon at bounding box center [752, 116] width 11 height 11
click at [255, 317] on span at bounding box center [250, 318] width 9 height 9
click at [0, 0] on input "By checking here, you are consenting to the use of your electronic signature in…" at bounding box center [0, 0] width 0 height 0
click at [302, 415] on input "text" at bounding box center [375, 416] width 259 height 24
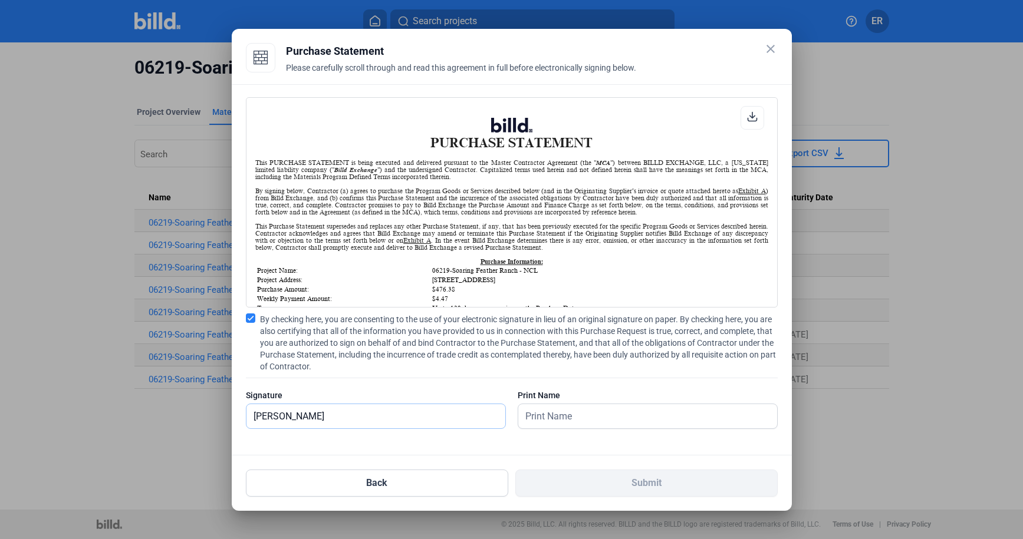
type input "[PERSON_NAME]"
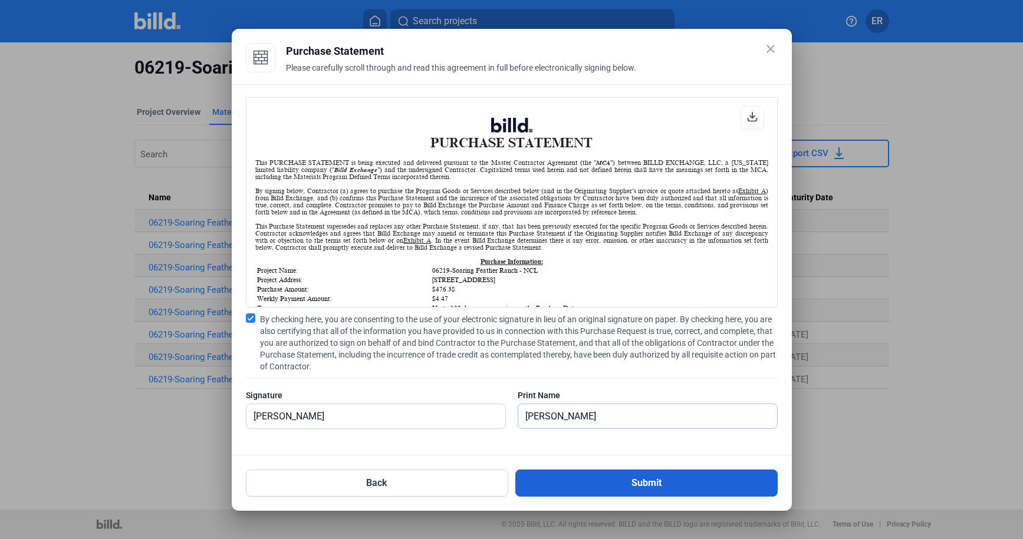
type input "[PERSON_NAME]"
click at [681, 485] on button "Submit" at bounding box center [646, 483] width 262 height 27
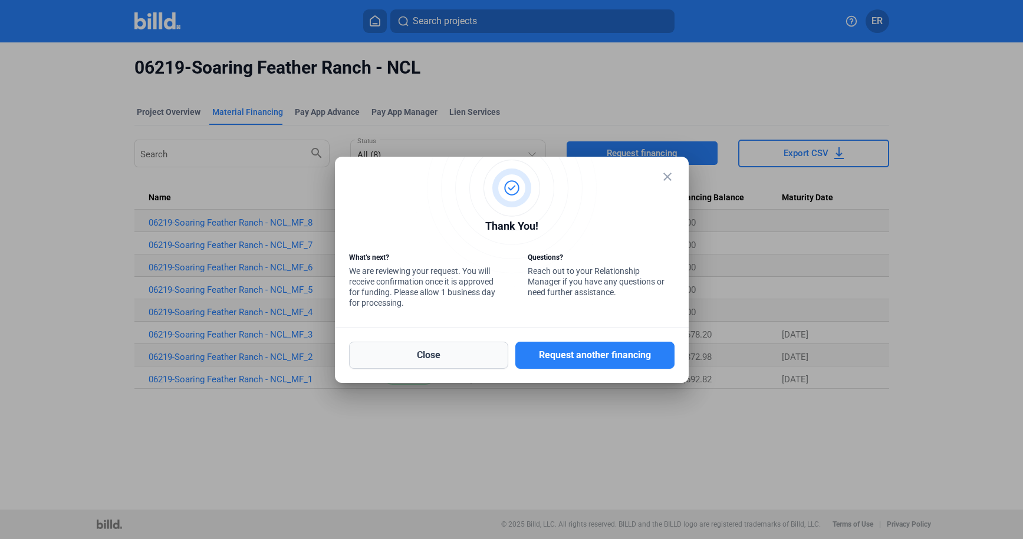
click at [450, 355] on button "Close" at bounding box center [428, 355] width 159 height 27
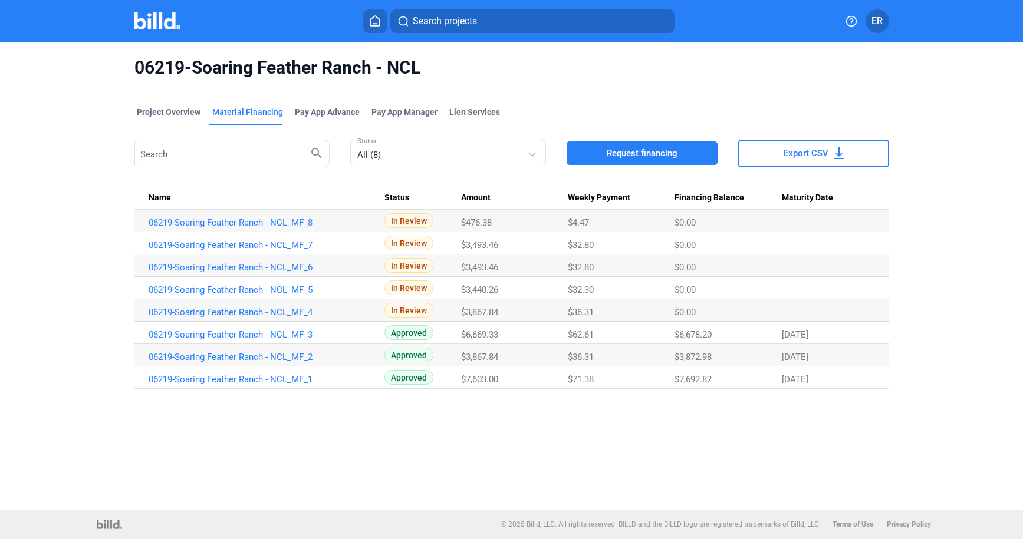
click at [333, 437] on div "06219-Soaring Feather Ranch - NCL Project Overview Material Financing Pay App A…" at bounding box center [511, 275] width 1023 height 467
click at [259, 220] on link "06219-Soaring Feather Ranch - NCL_MF_8" at bounding box center [265, 223] width 233 height 11
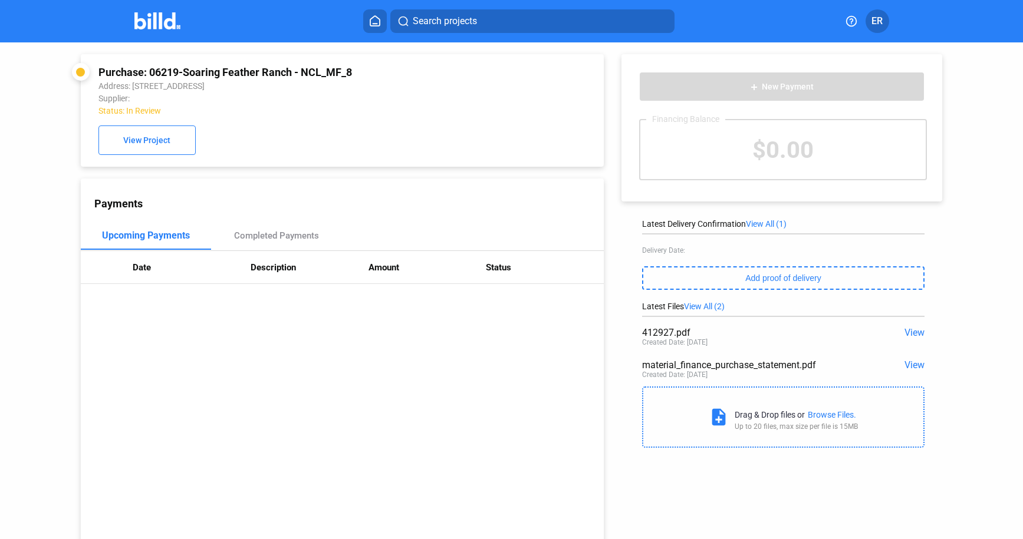
click at [880, 365] on span "View" at bounding box center [914, 365] width 20 height 11
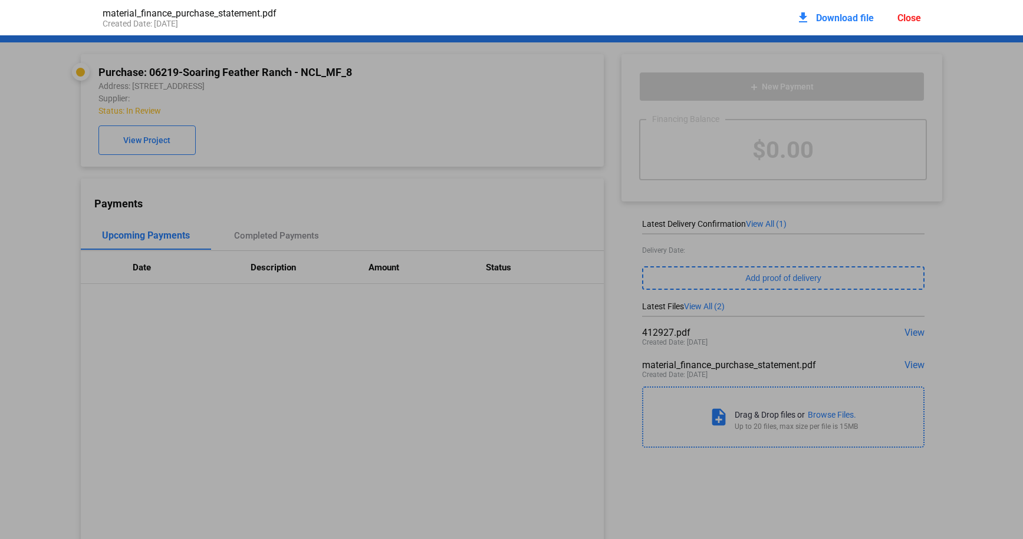
scroll to position [6, 0]
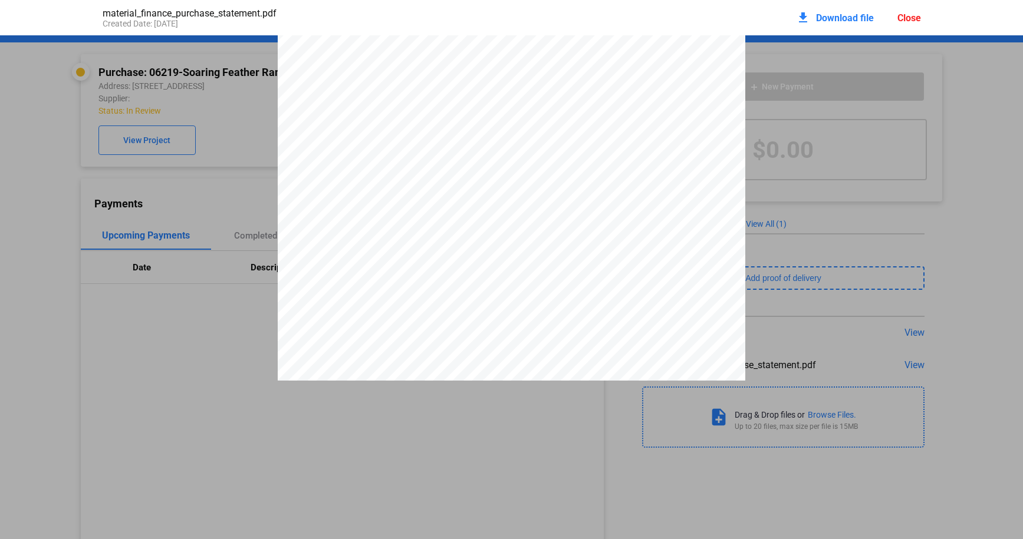
click at [837, 17] on span "Download file" at bounding box center [845, 17] width 58 height 11
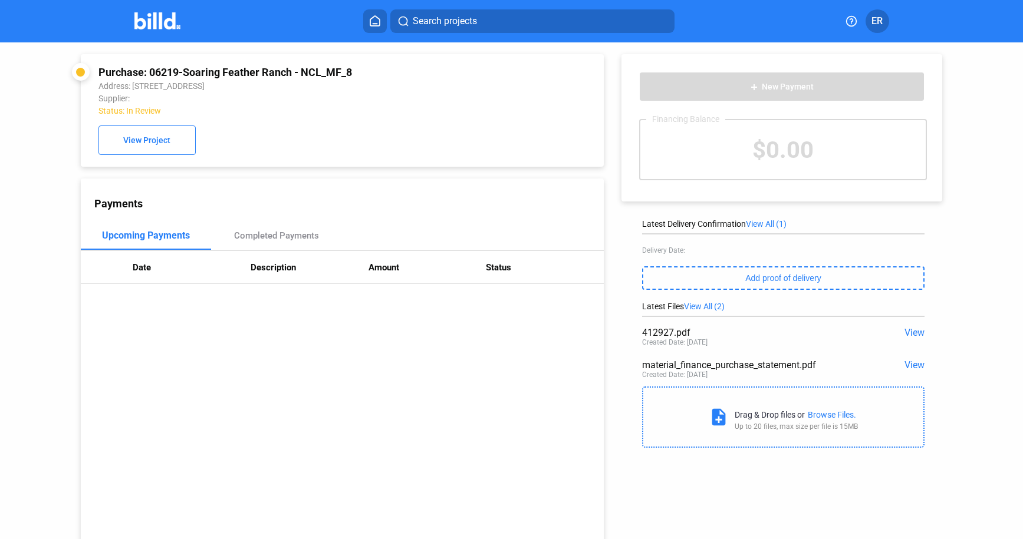
click at [880, 360] on span "View" at bounding box center [914, 365] width 20 height 11
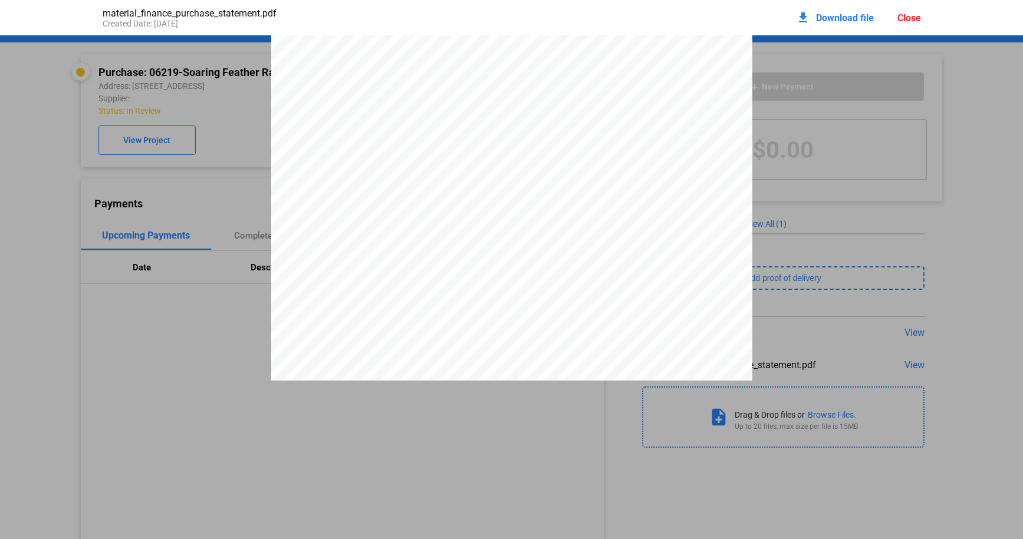
scroll to position [2292, 0]
